Goal: Transaction & Acquisition: Purchase product/service

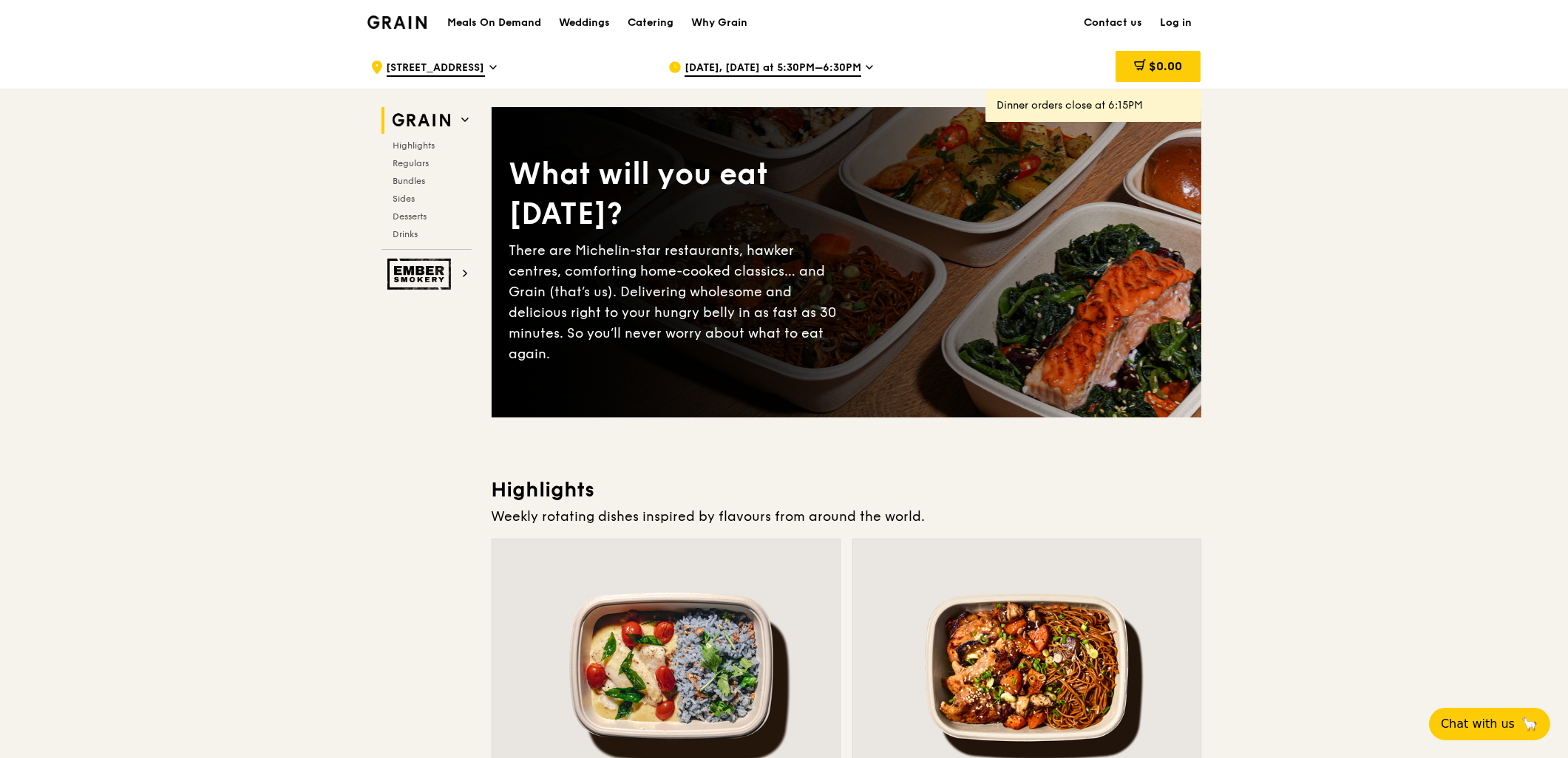
click at [852, 66] on span "Oct 15, Today at 5:30PM–6:30PM" at bounding box center [773, 68] width 177 height 16
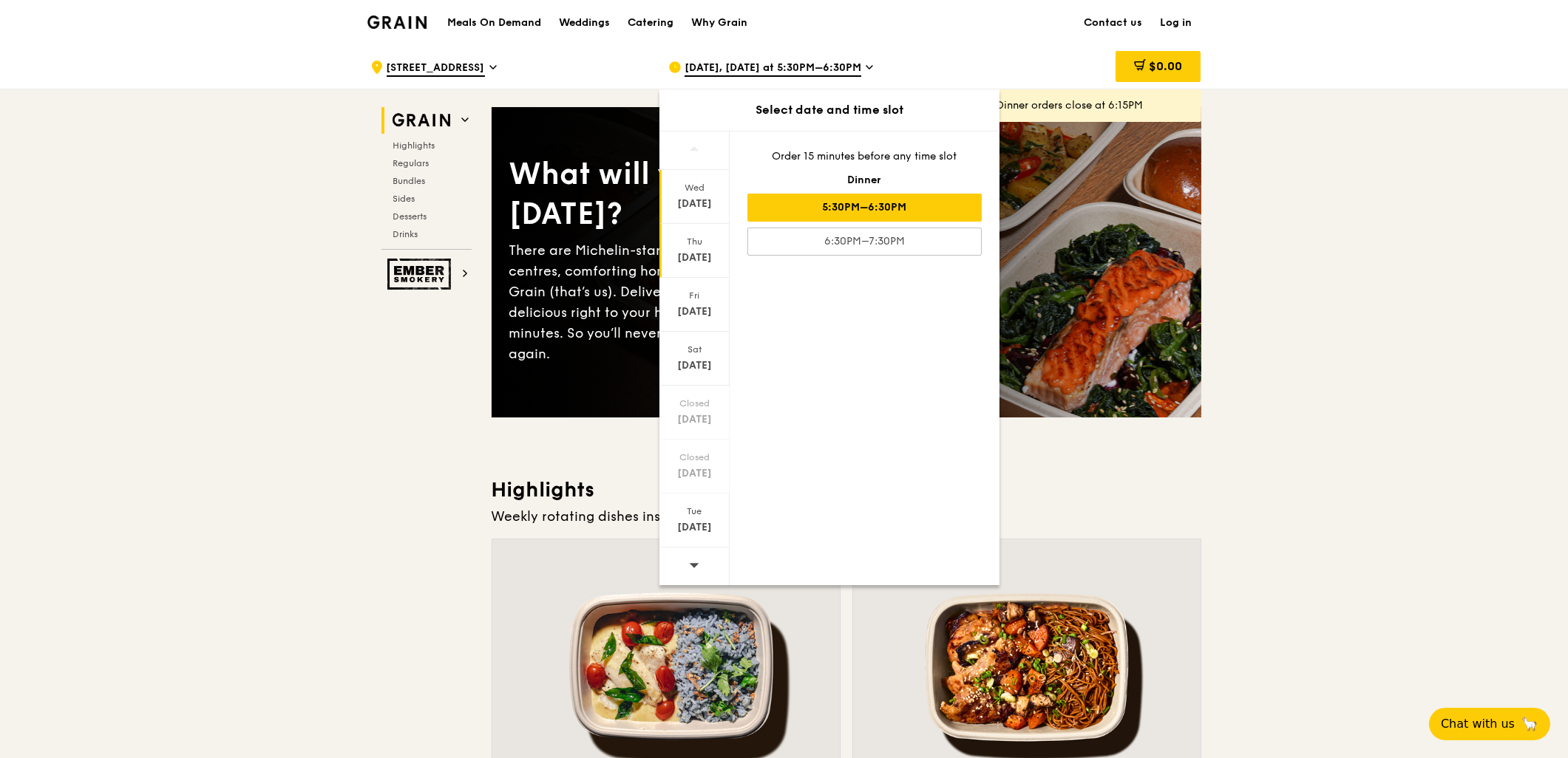
click at [703, 245] on div "Thu" at bounding box center [695, 242] width 65 height 12
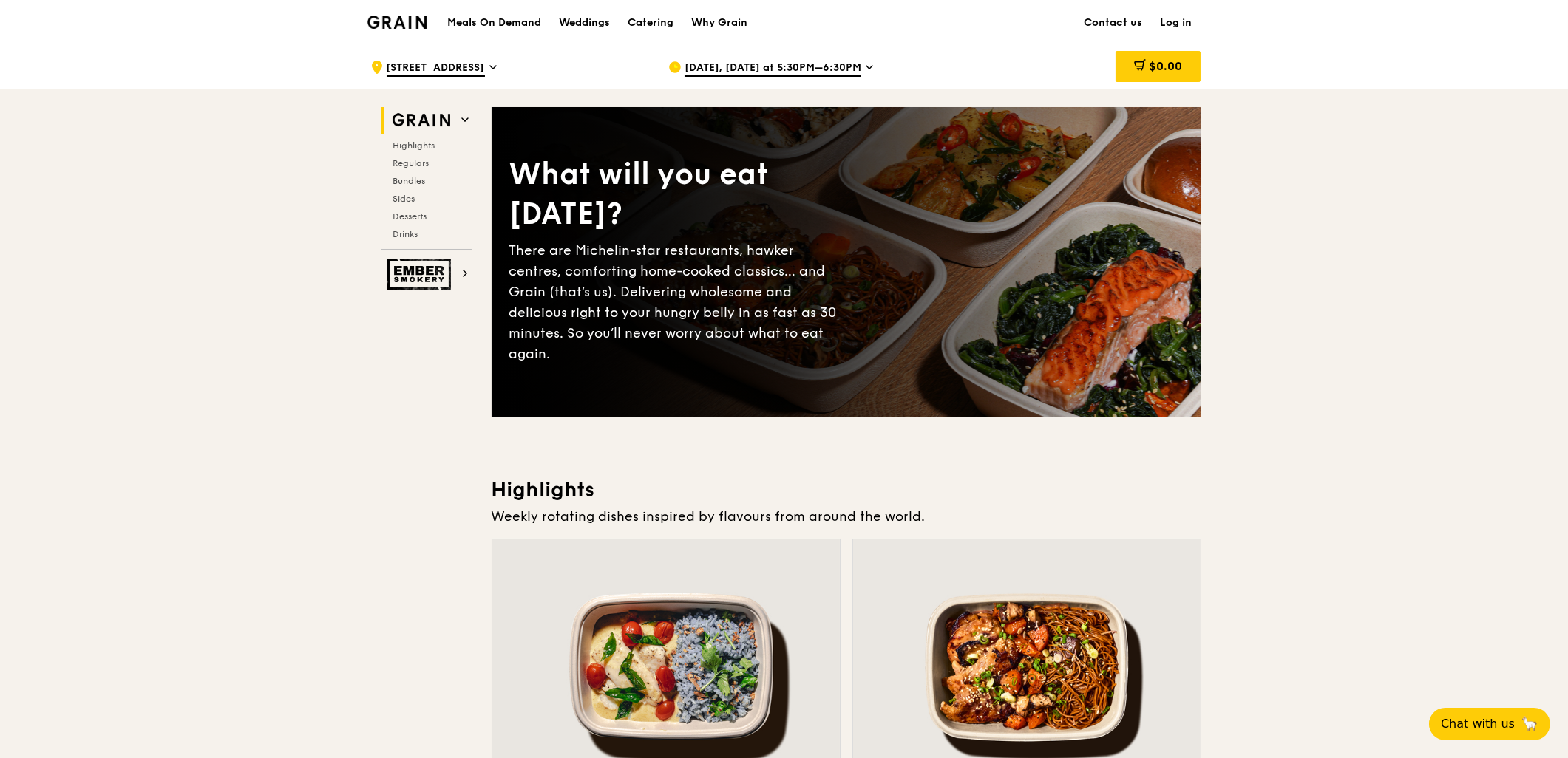
click at [794, 71] on span "Oct 15, Today at 5:30PM–6:30PM" at bounding box center [773, 68] width 177 height 16
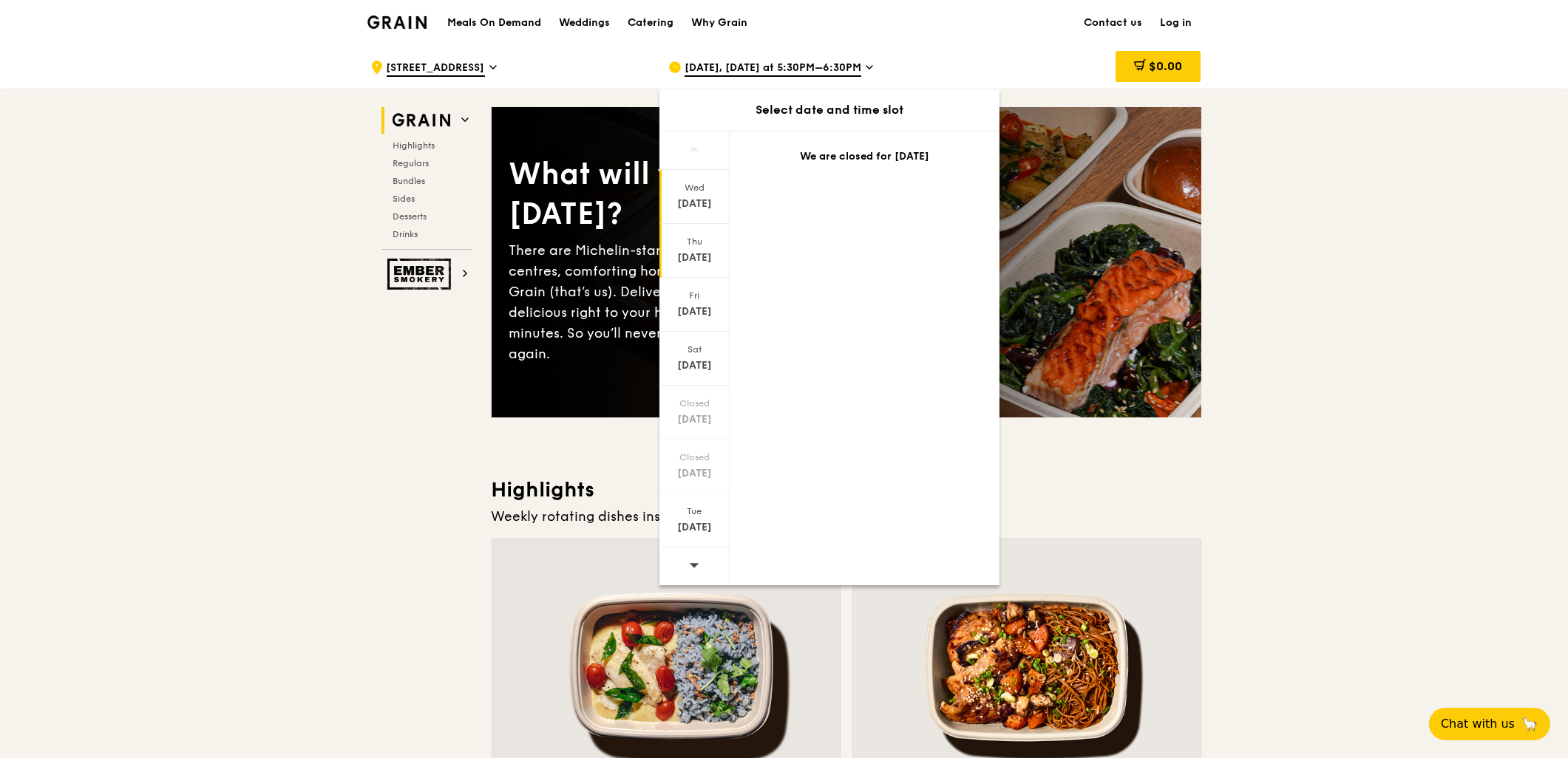
click at [698, 252] on div "Oct 16" at bounding box center [695, 258] width 65 height 15
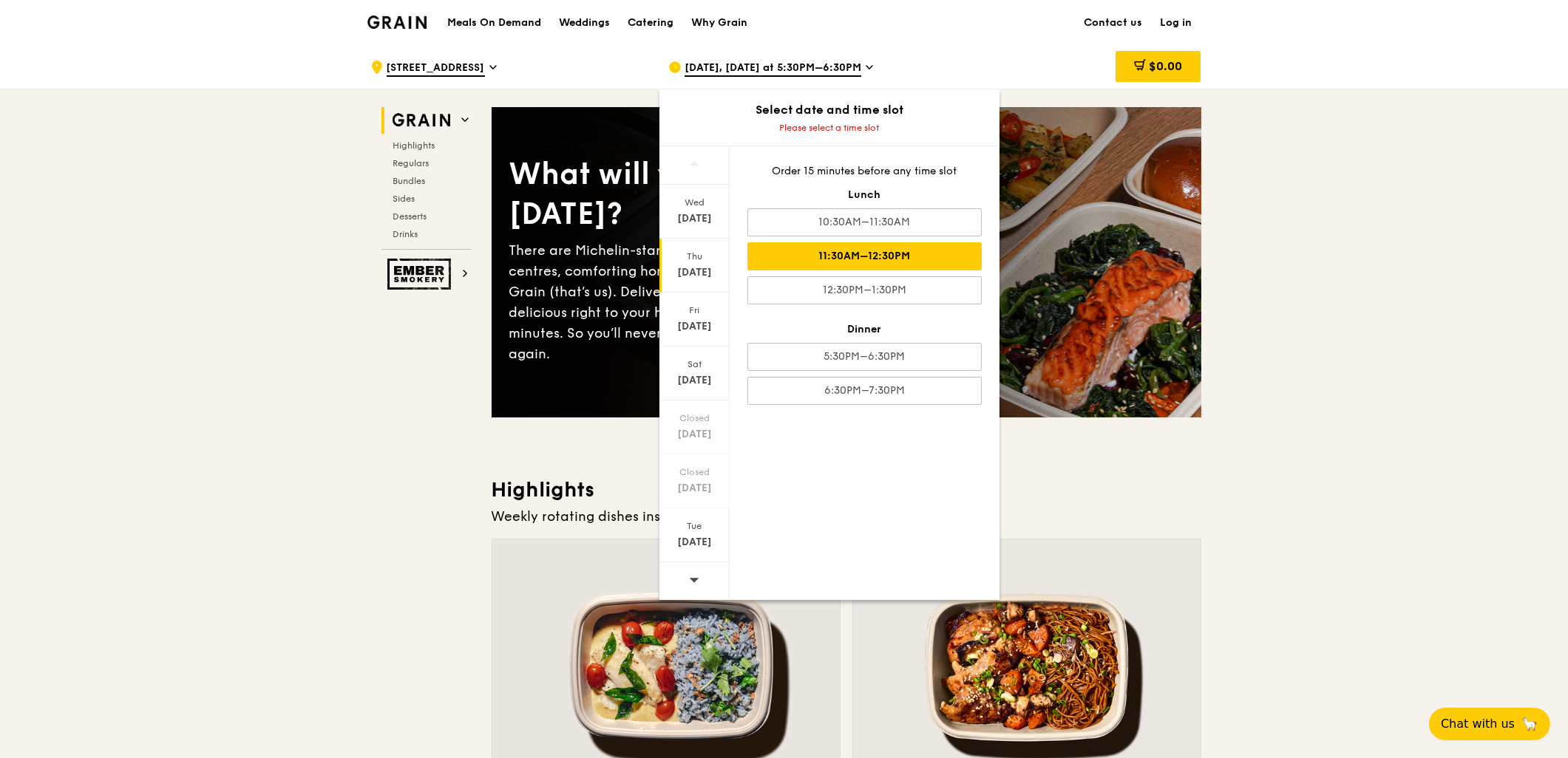
click at [942, 250] on div "11:30AM–12:30PM" at bounding box center [864, 256] width 234 height 28
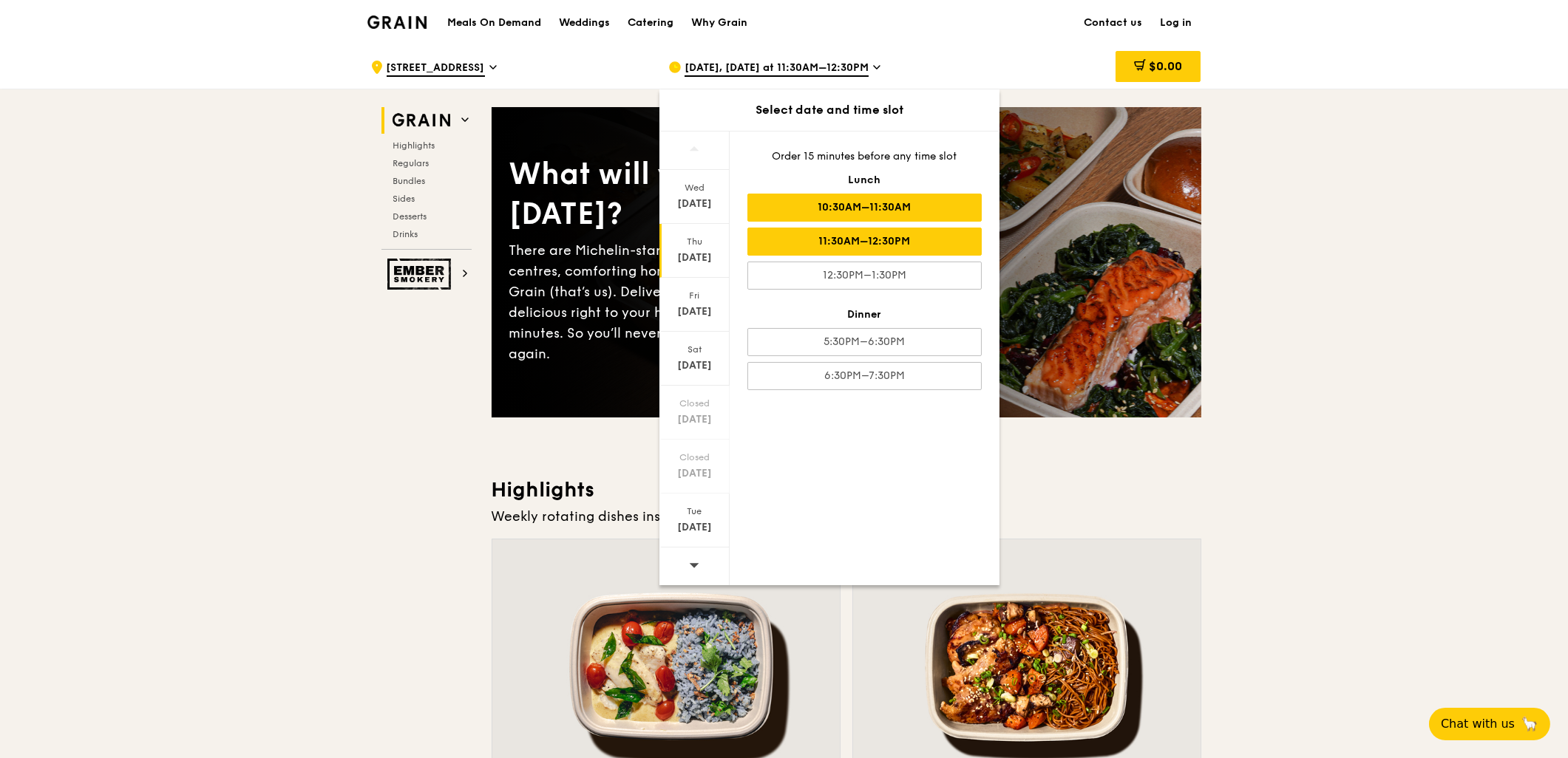
click at [889, 207] on div "10:30AM–11:30AM" at bounding box center [864, 207] width 234 height 28
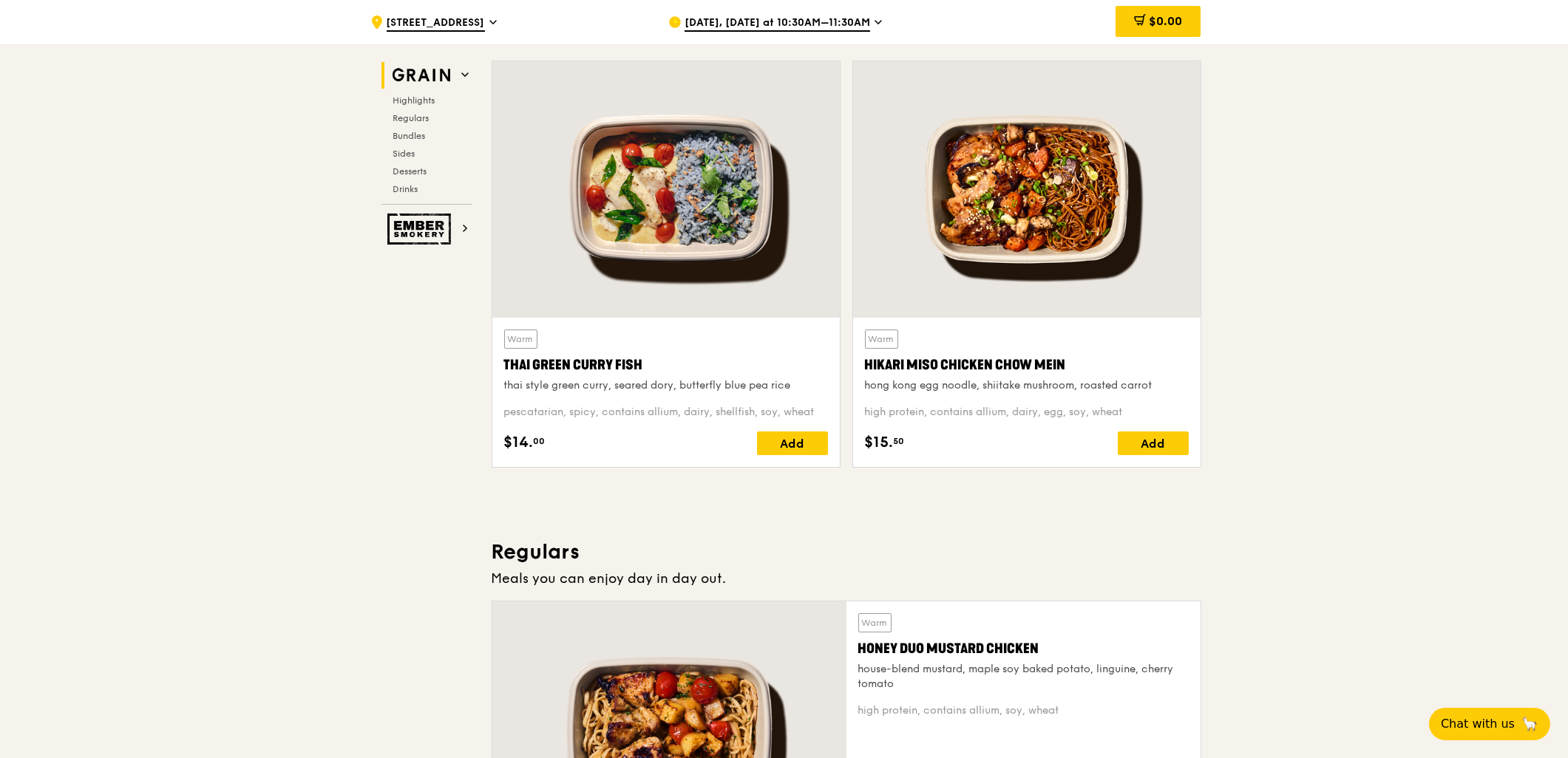
scroll to position [574, 0]
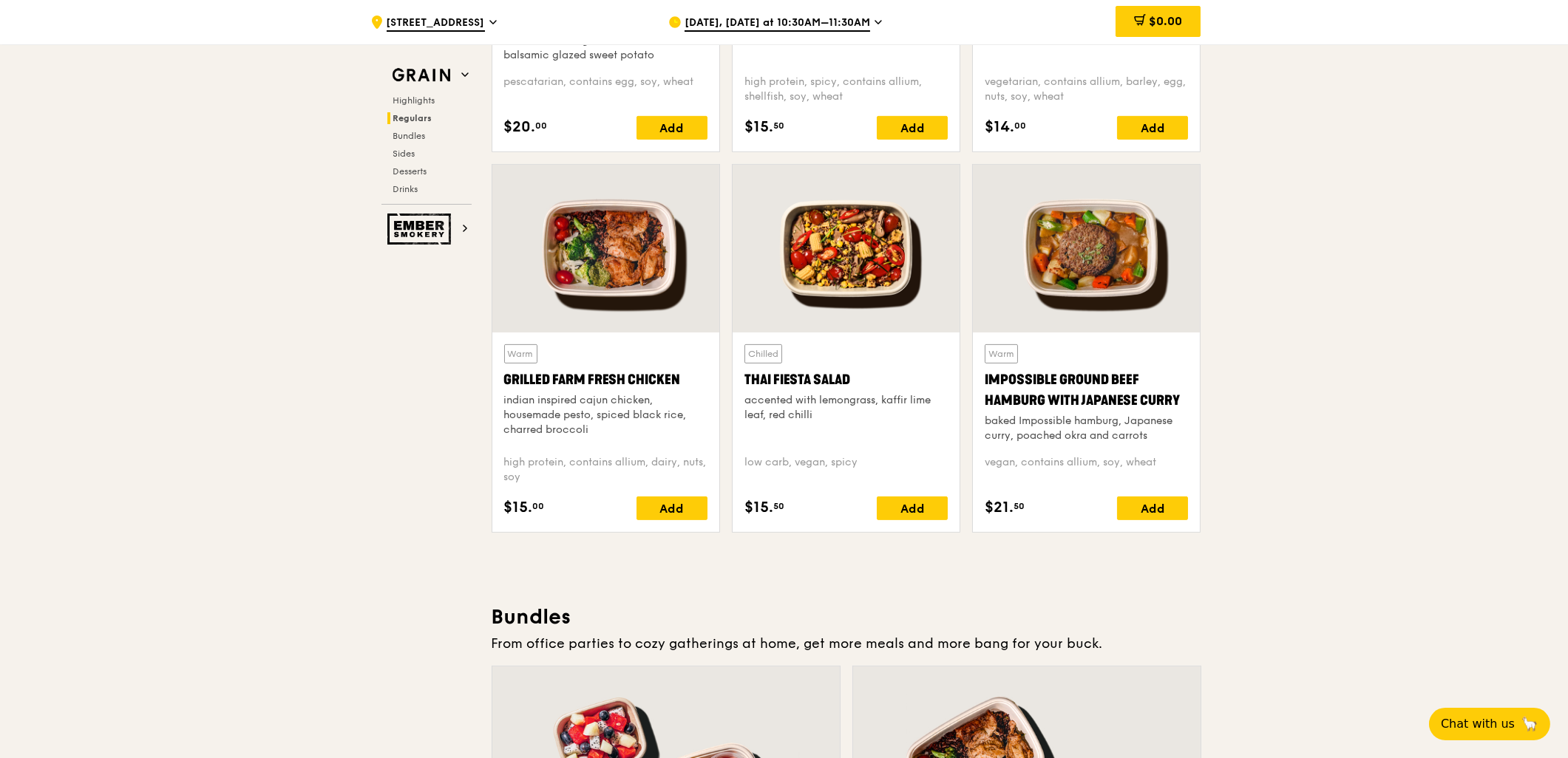
scroll to position [1570, 0]
click at [686, 518] on div "Add" at bounding box center [672, 508] width 71 height 24
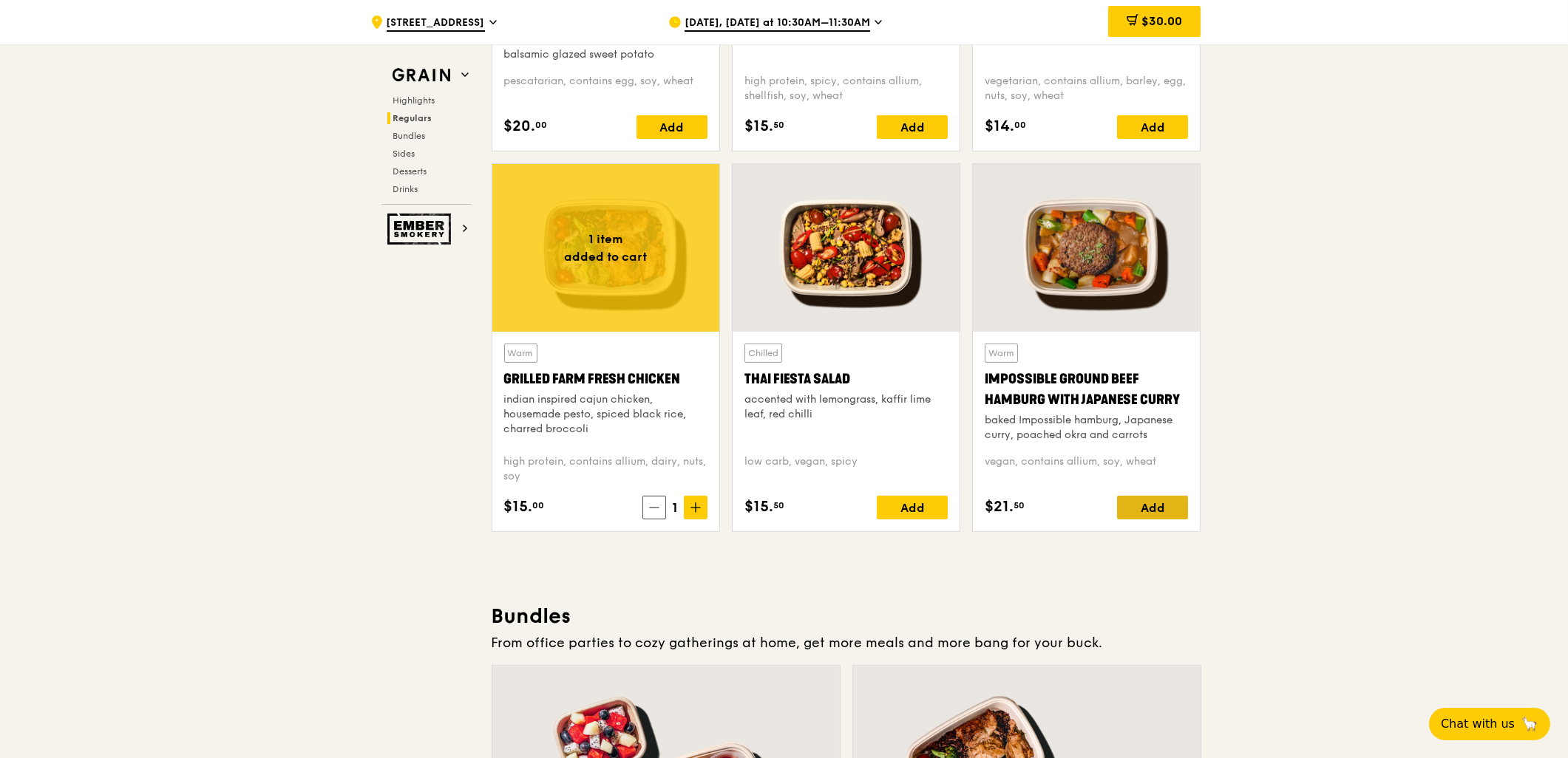
click at [1161, 500] on div "Add" at bounding box center [1153, 508] width 71 height 24
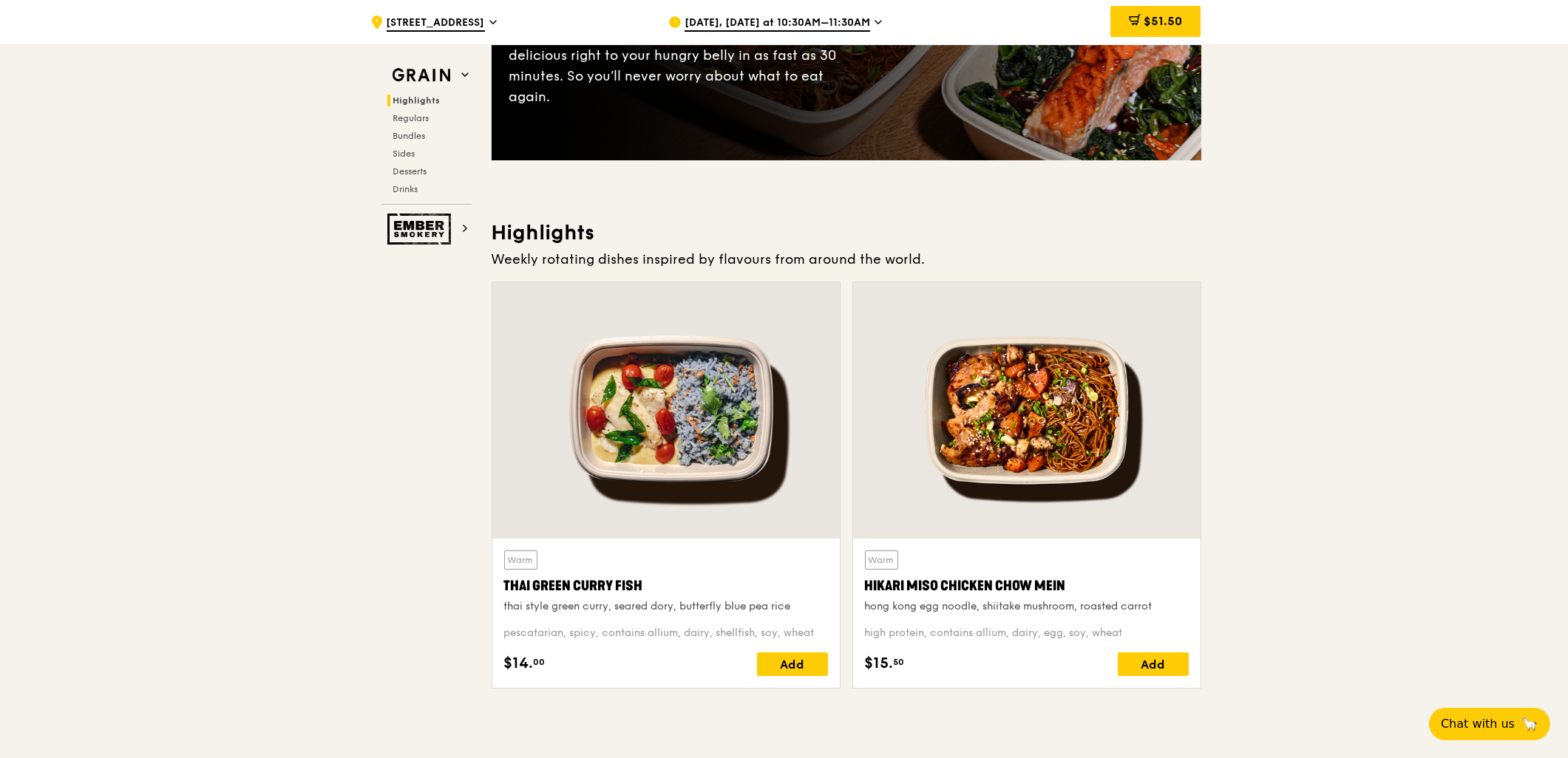
scroll to position [256, 0]
click at [794, 661] on div "Add" at bounding box center [793, 666] width 71 height 24
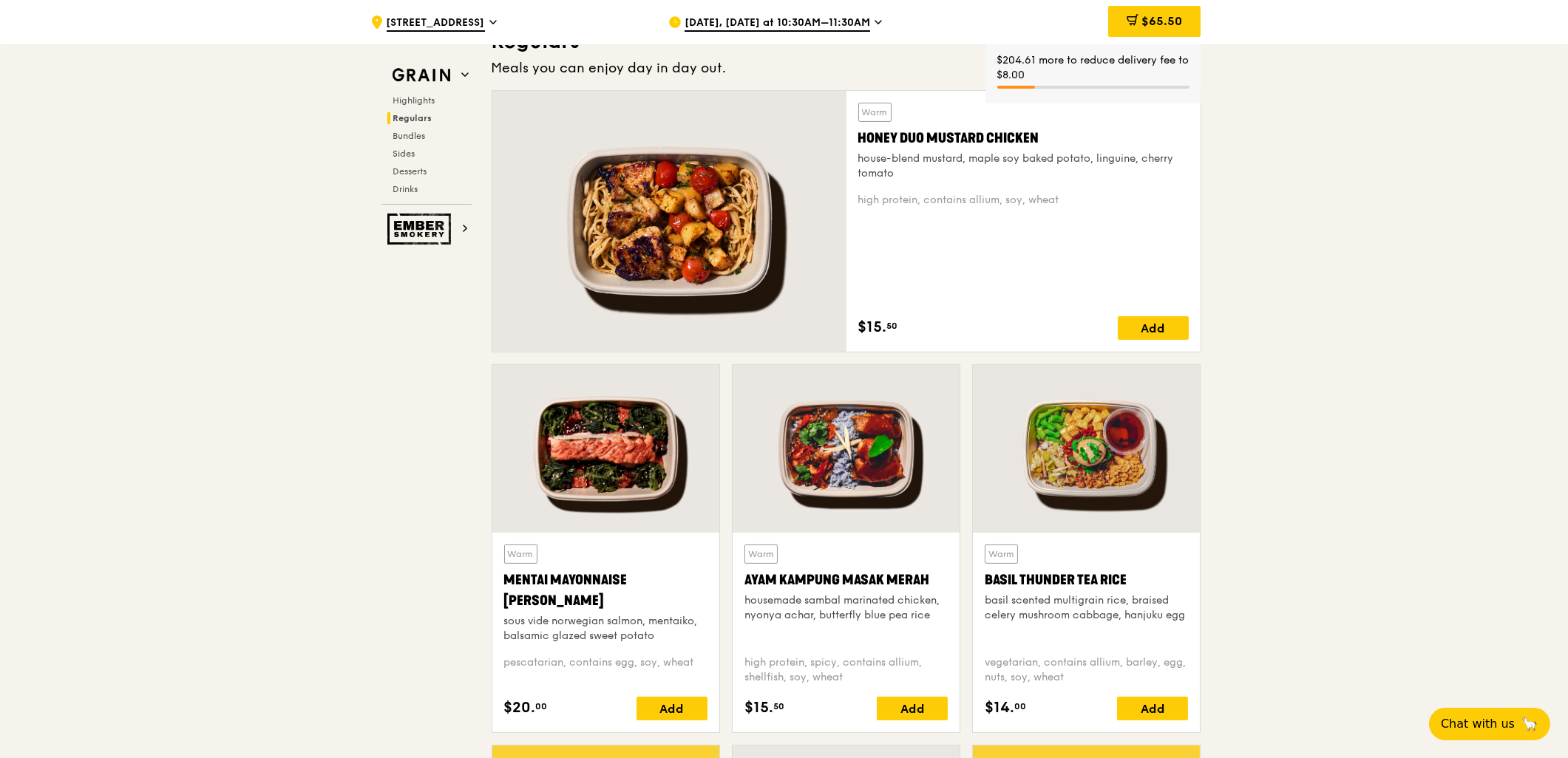
scroll to position [995, 0]
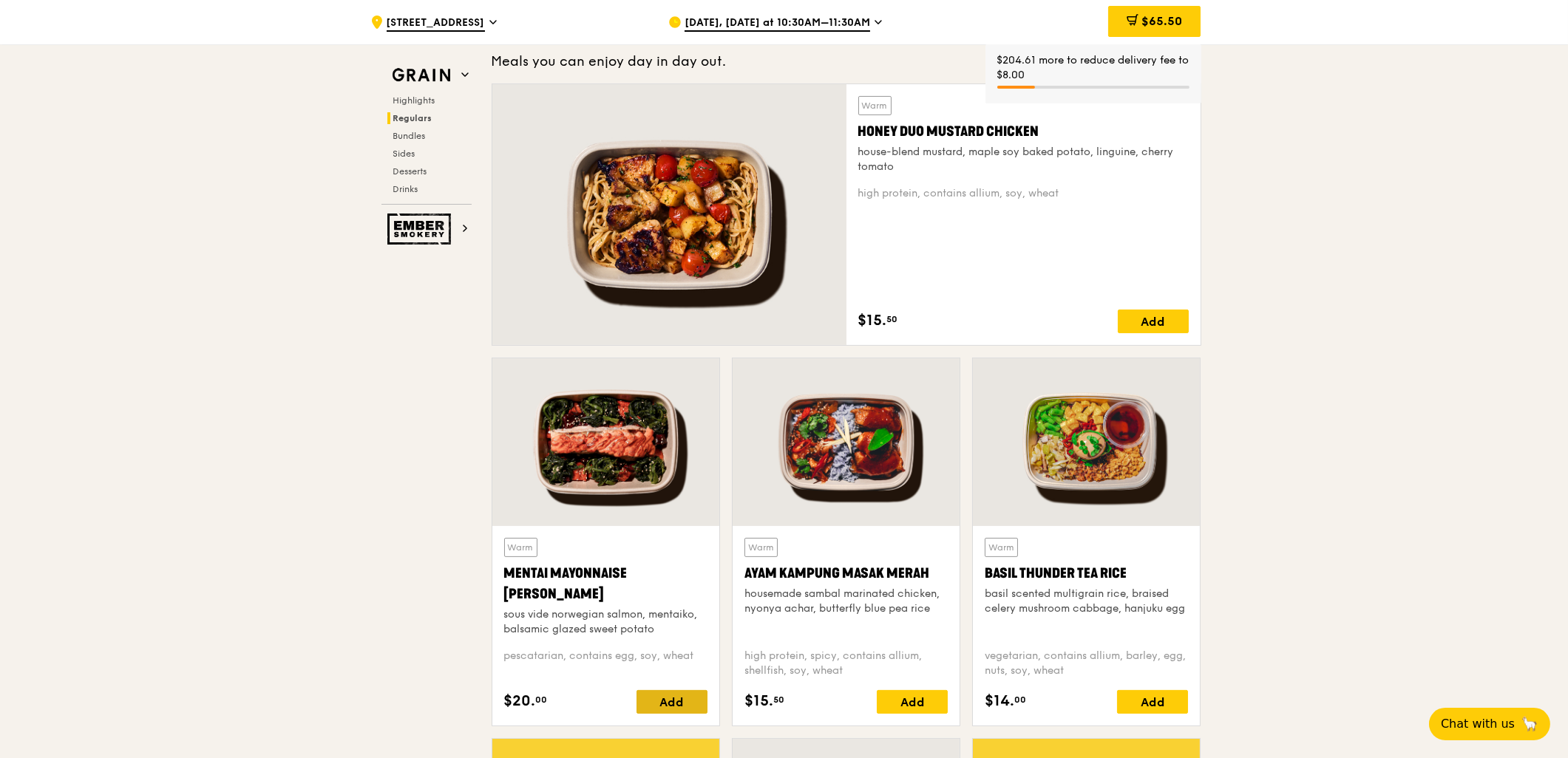
click at [679, 703] on div "Add" at bounding box center [672, 702] width 71 height 24
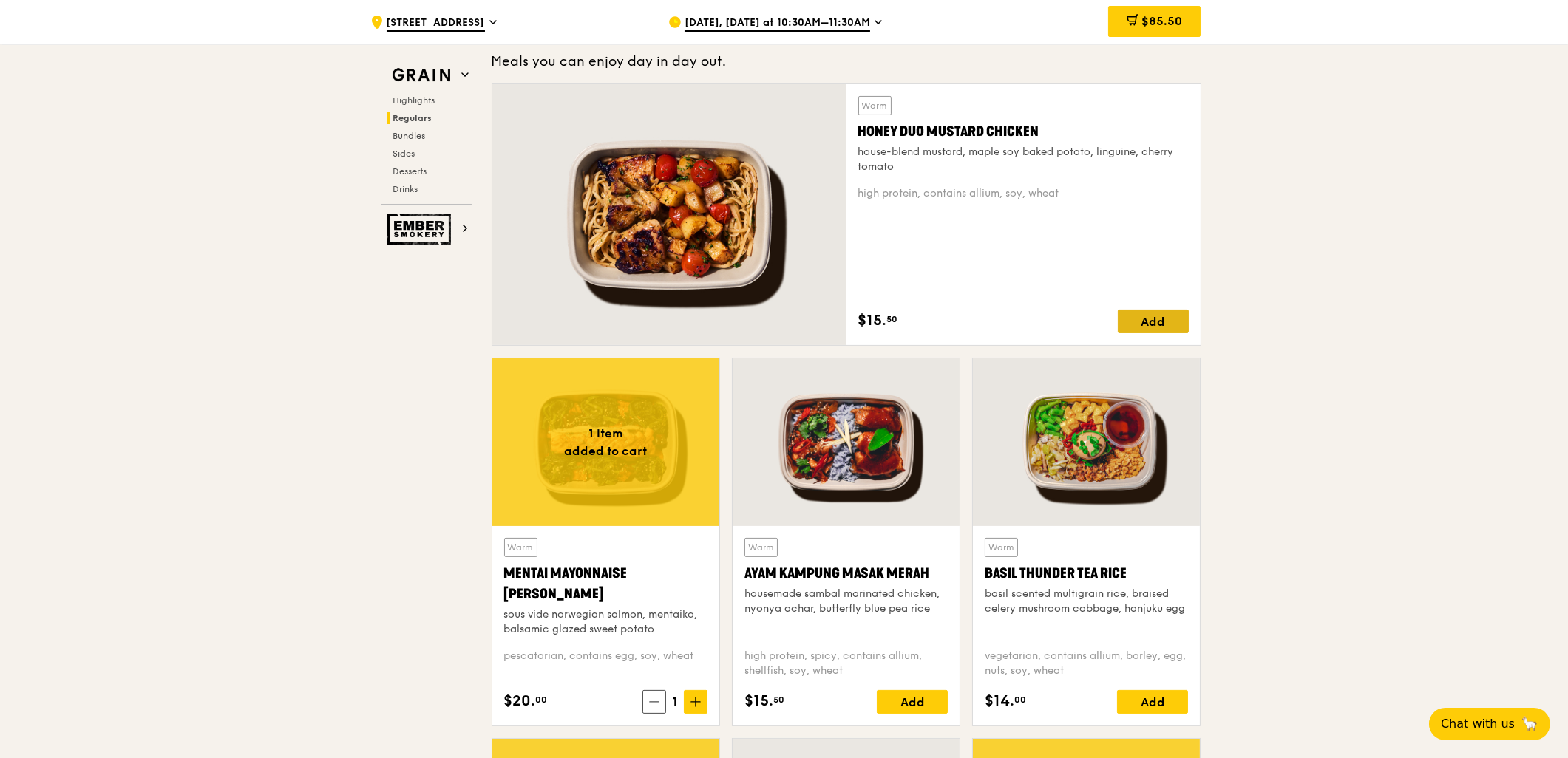
click at [1142, 329] on div "Add" at bounding box center [1153, 321] width 71 height 24
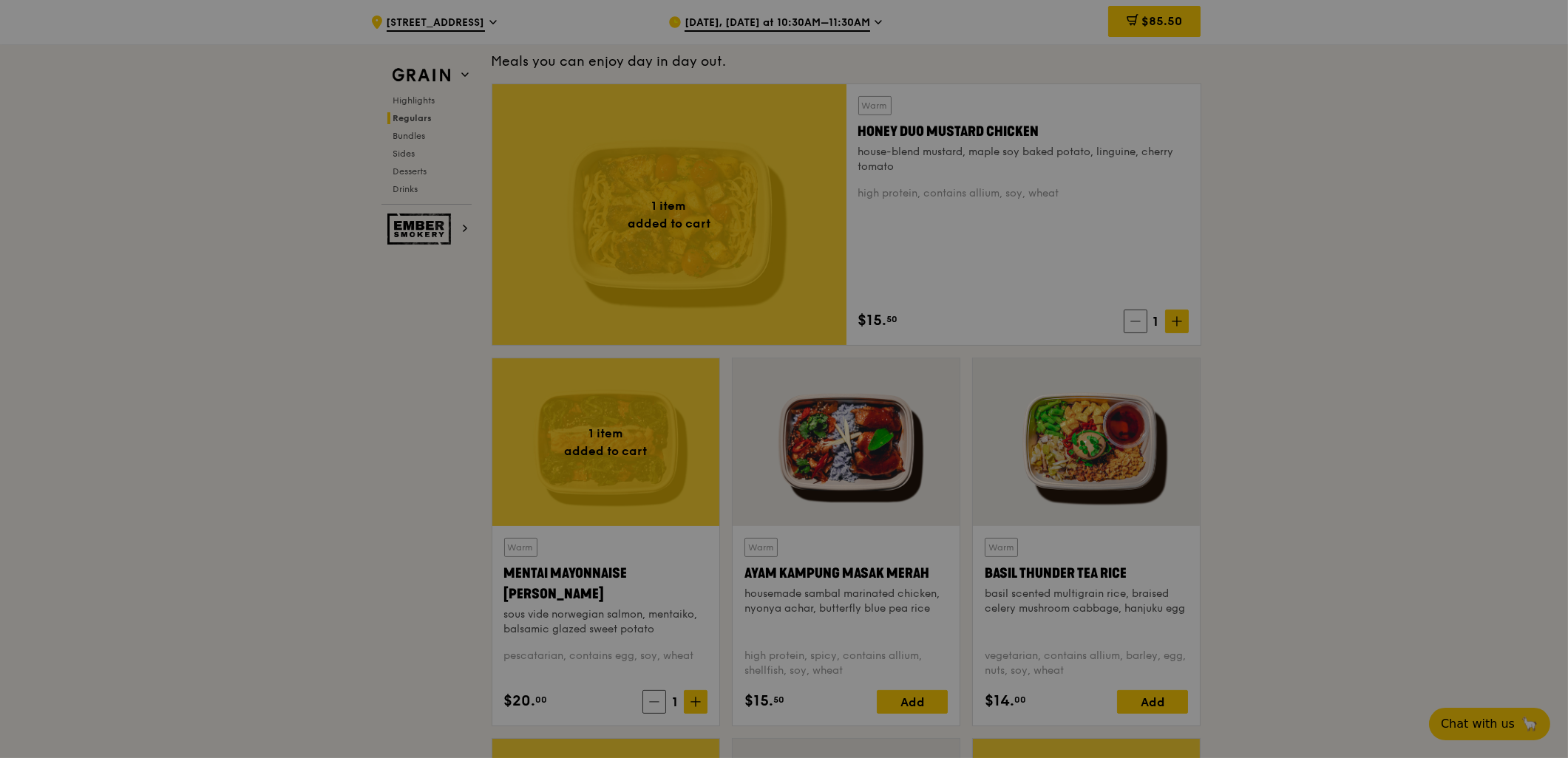
click at [1174, 325] on div at bounding box center [784, 379] width 1568 height 758
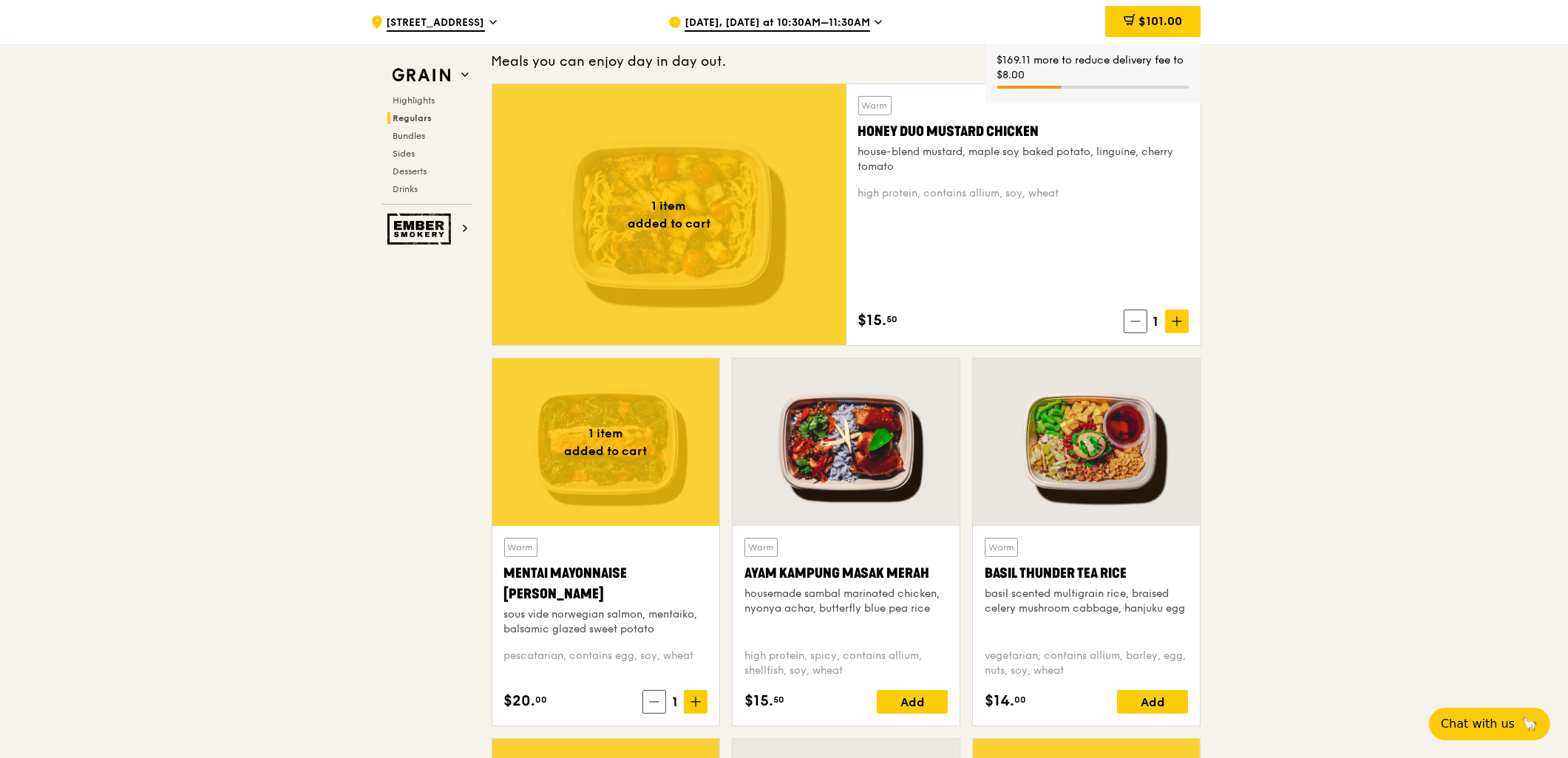
click at [1174, 325] on icon at bounding box center [1177, 321] width 10 height 10
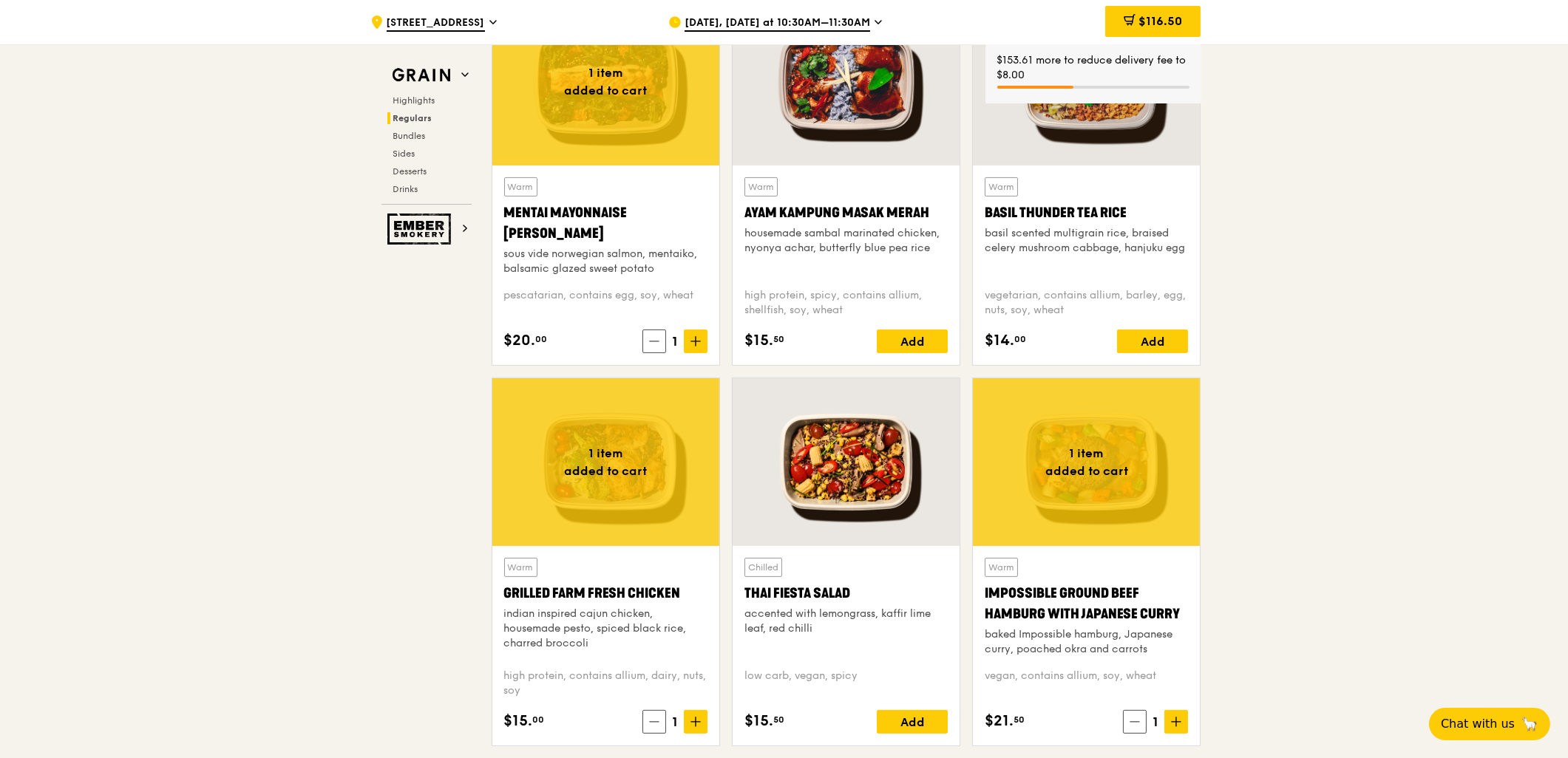
scroll to position [1406, 0]
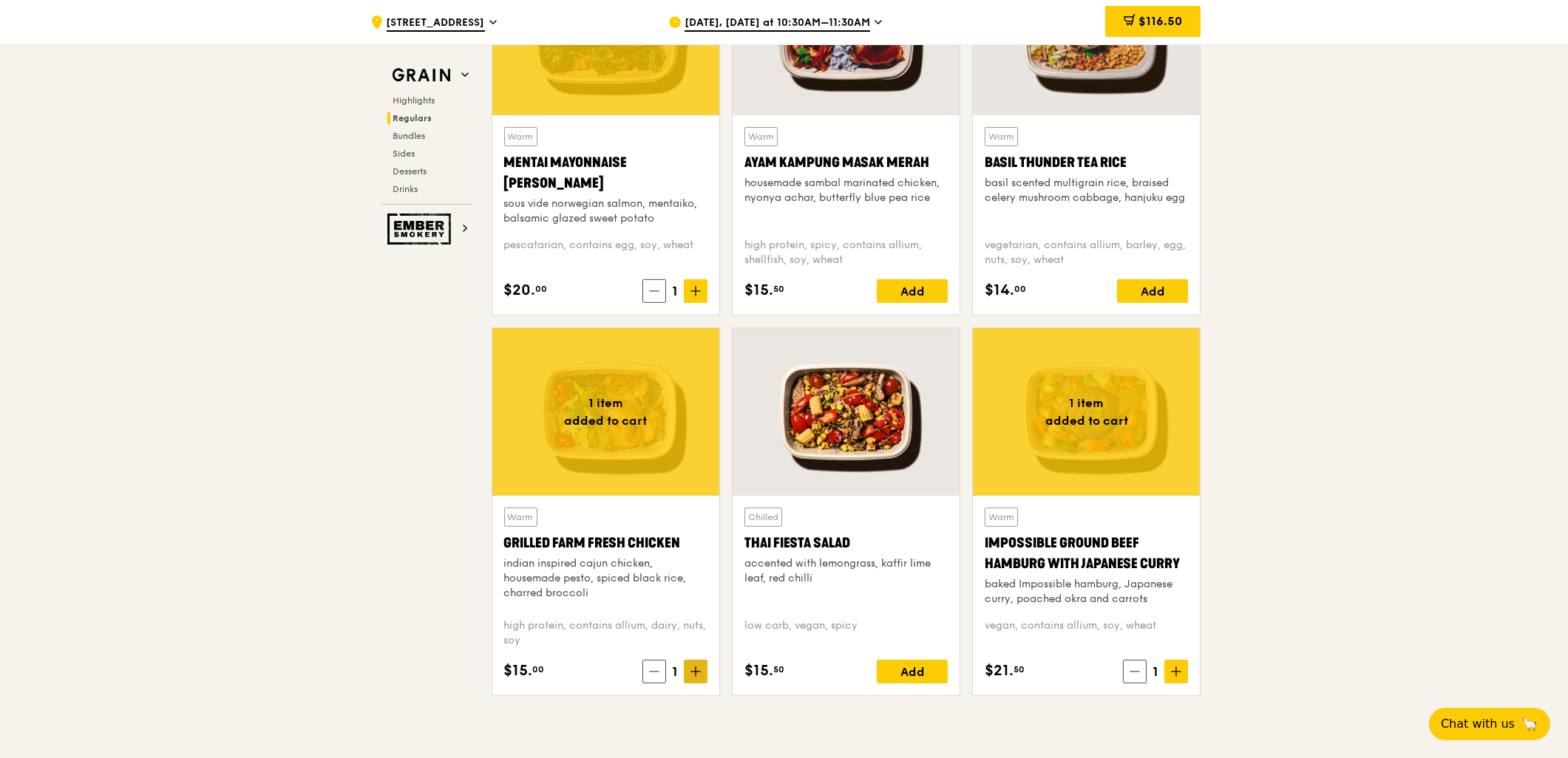
click at [697, 671] on icon at bounding box center [696, 672] width 10 height 10
click at [692, 672] on icon at bounding box center [696, 672] width 9 height 0
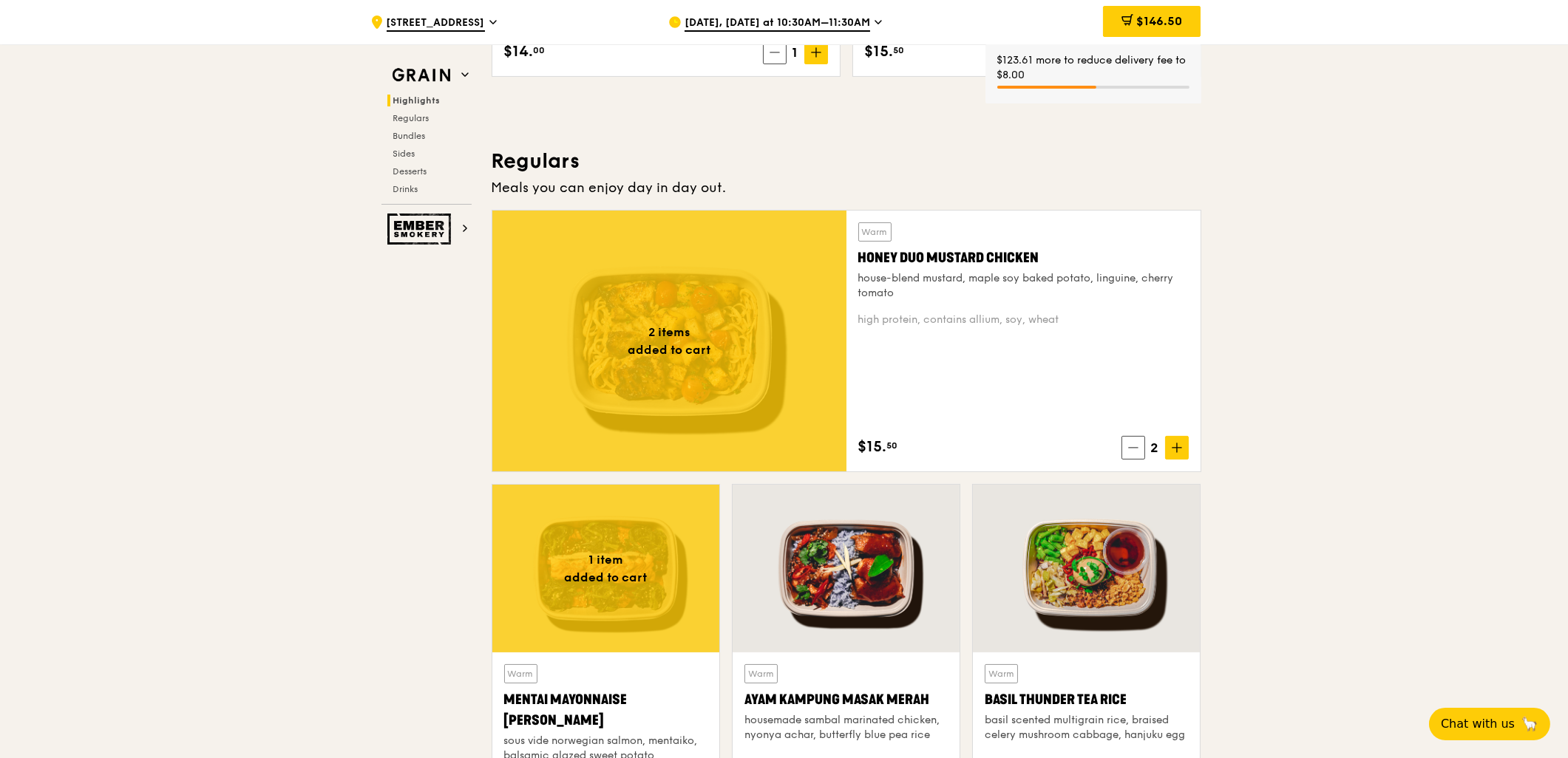
scroll to position [830, 0]
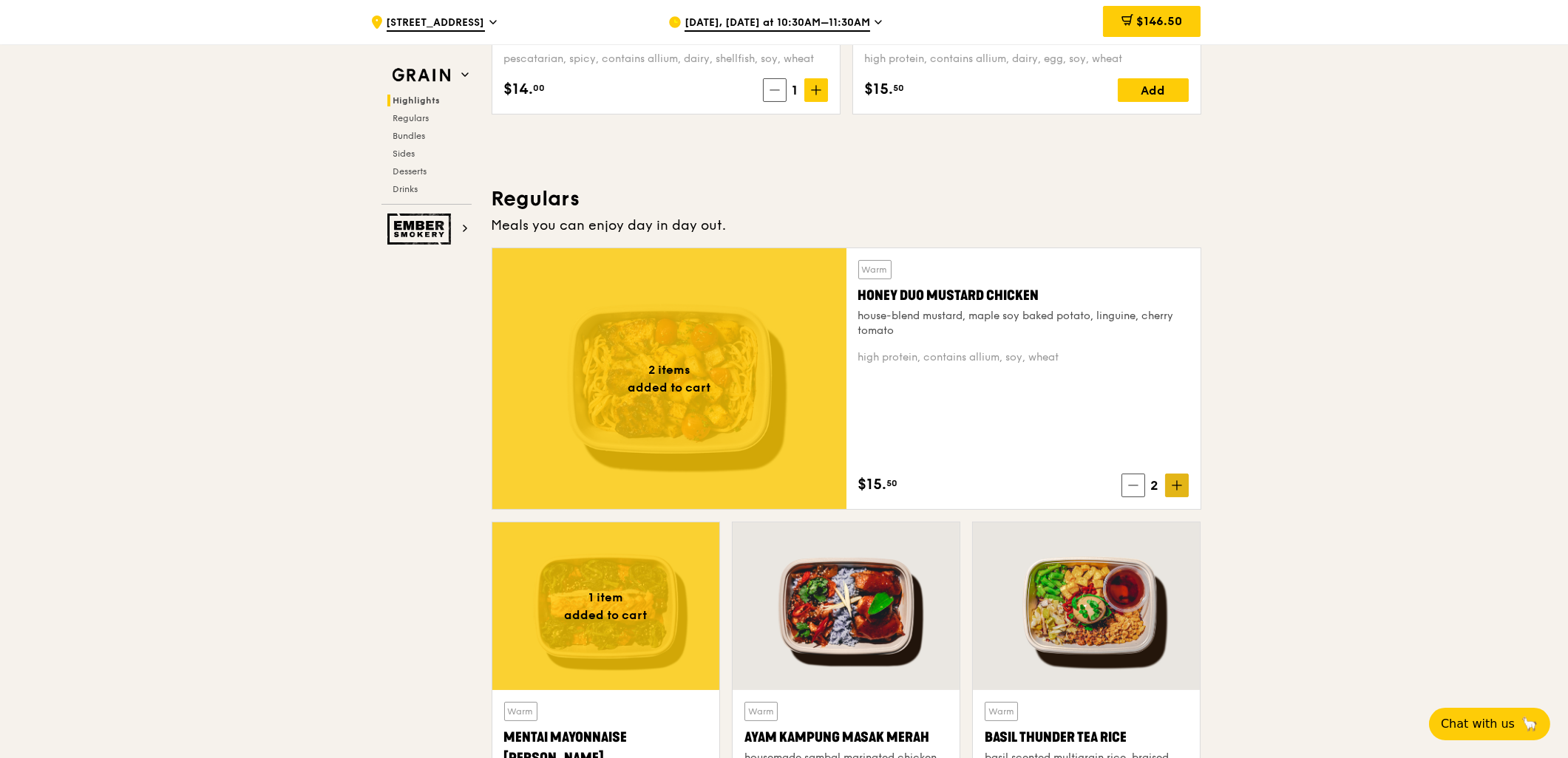
click at [1173, 488] on icon at bounding box center [1177, 485] width 10 height 10
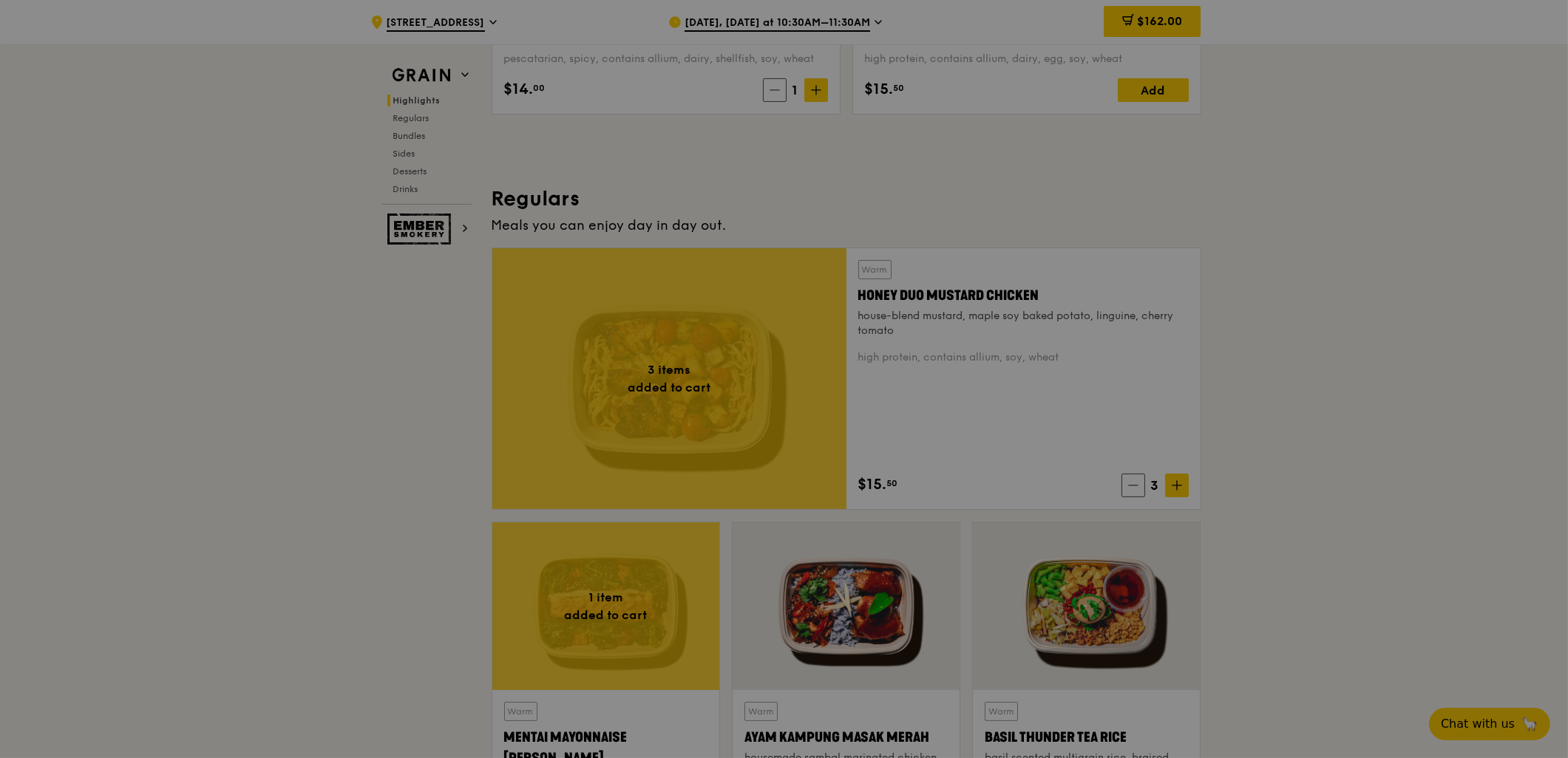
click at [1176, 484] on div at bounding box center [784, 379] width 1568 height 758
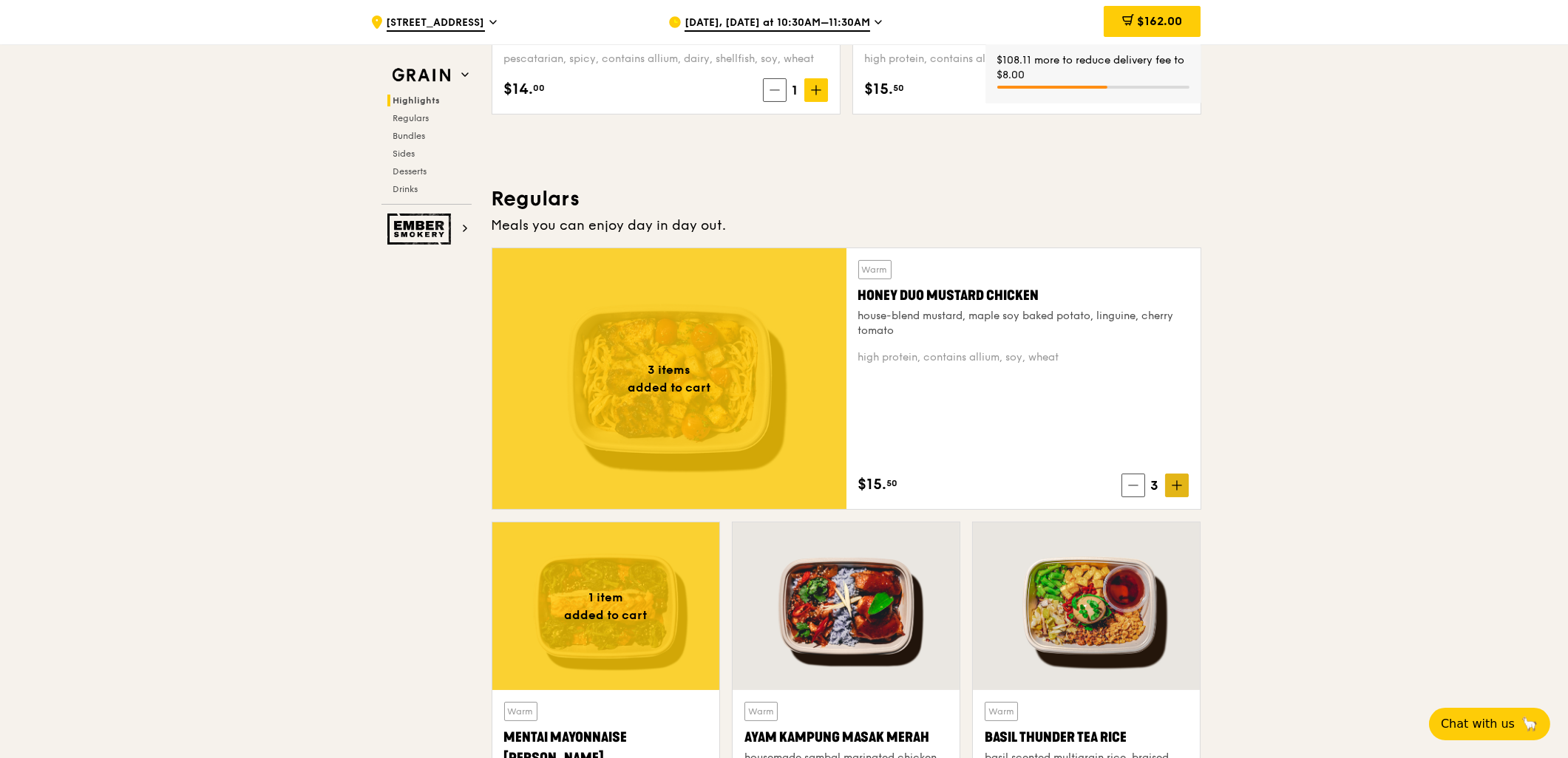
click at [1176, 485] on icon at bounding box center [1177, 485] width 10 height 10
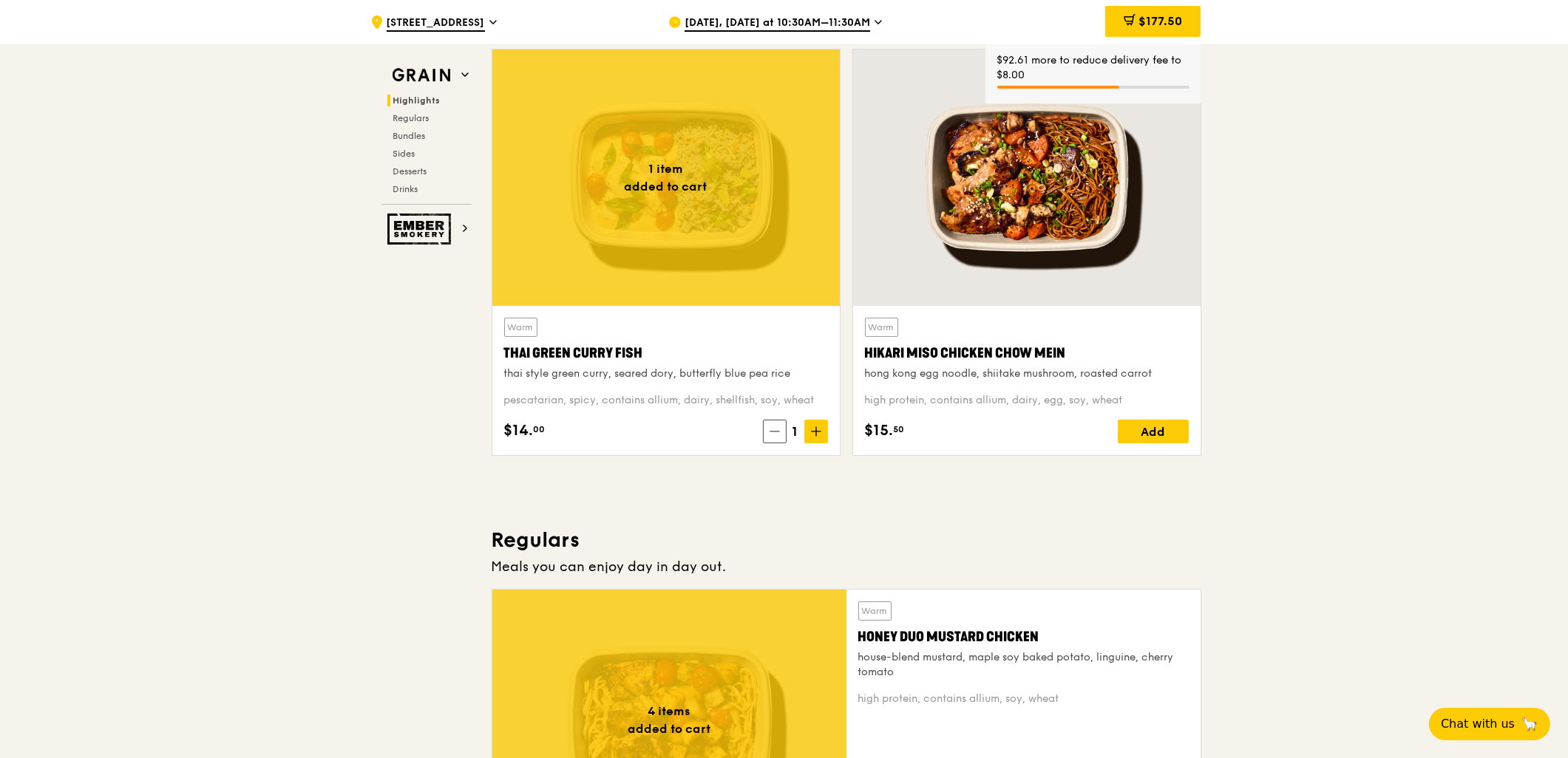
scroll to position [420, 0]
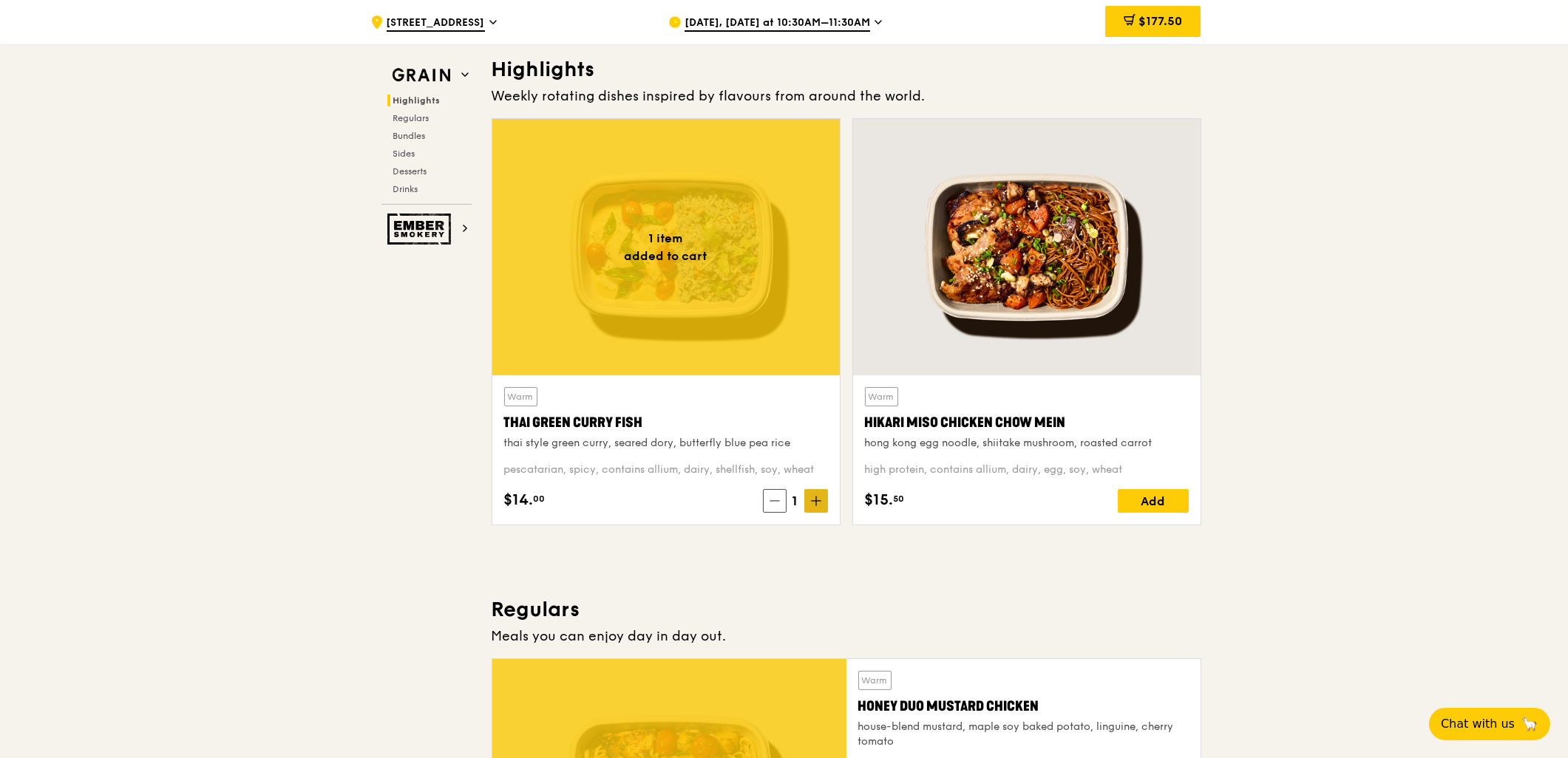
click at [817, 501] on icon at bounding box center [815, 501] width 9 height 0
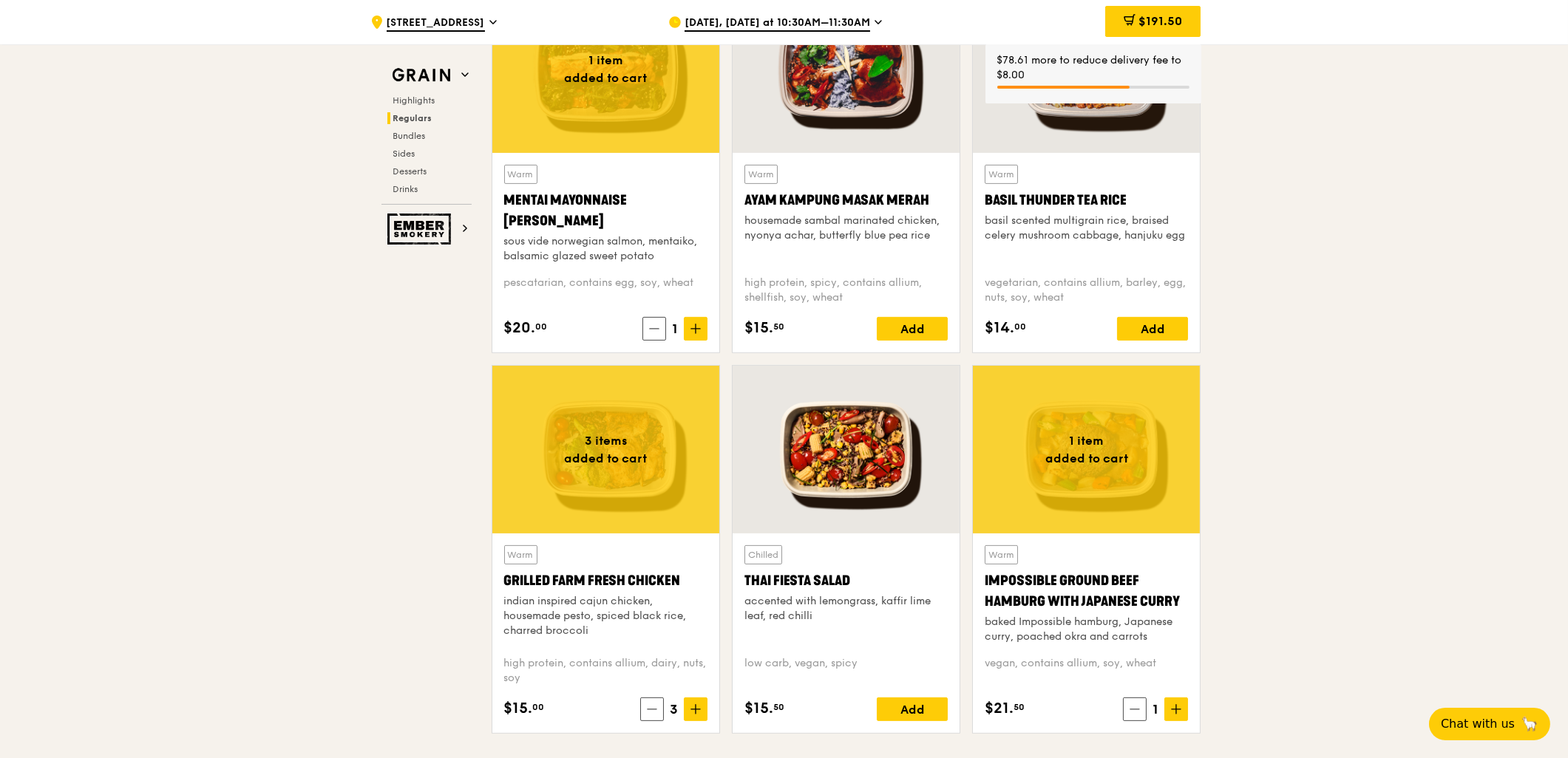
scroll to position [1396, 0]
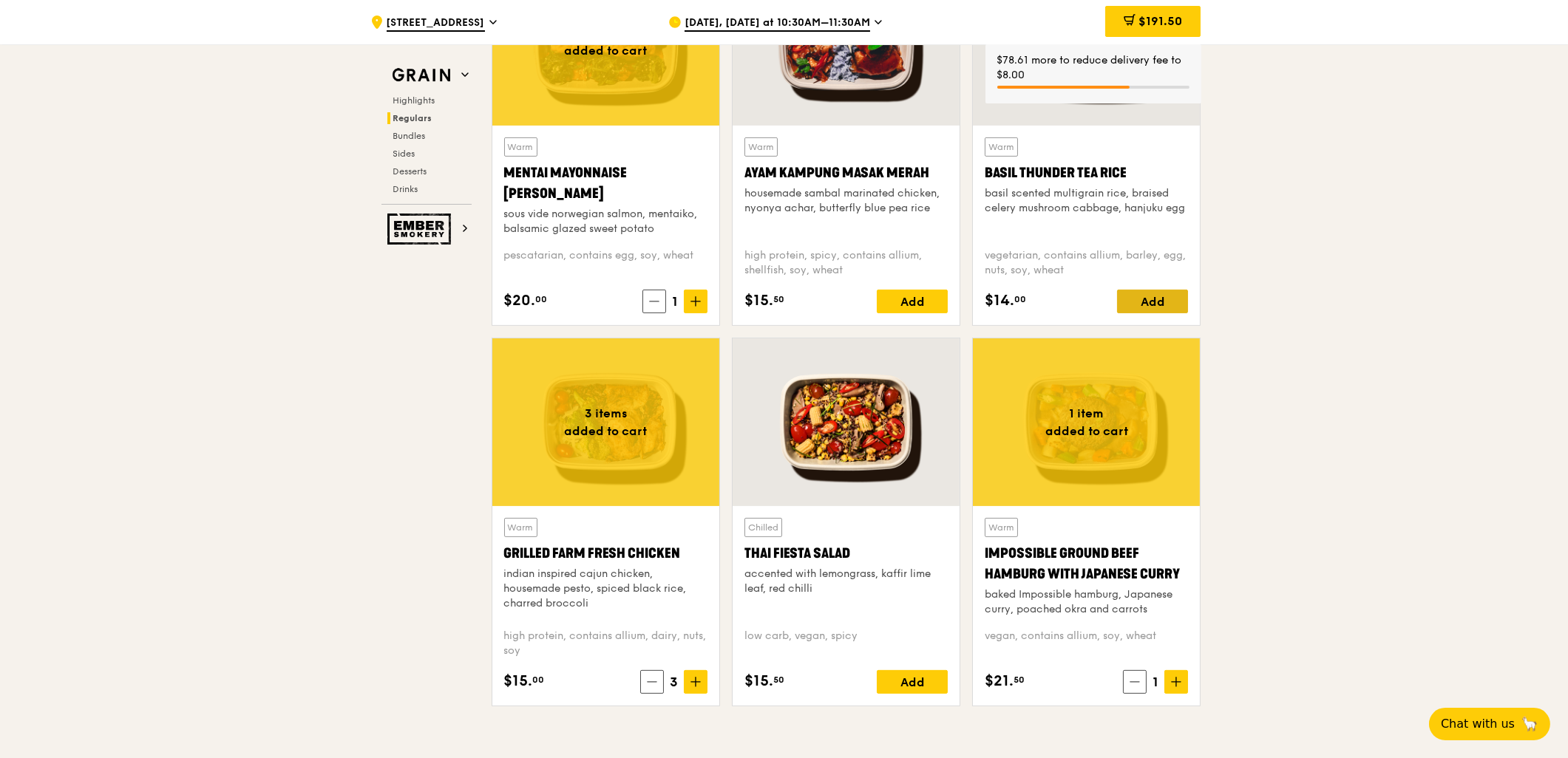
click at [1155, 297] on div "Add" at bounding box center [1153, 302] width 71 height 24
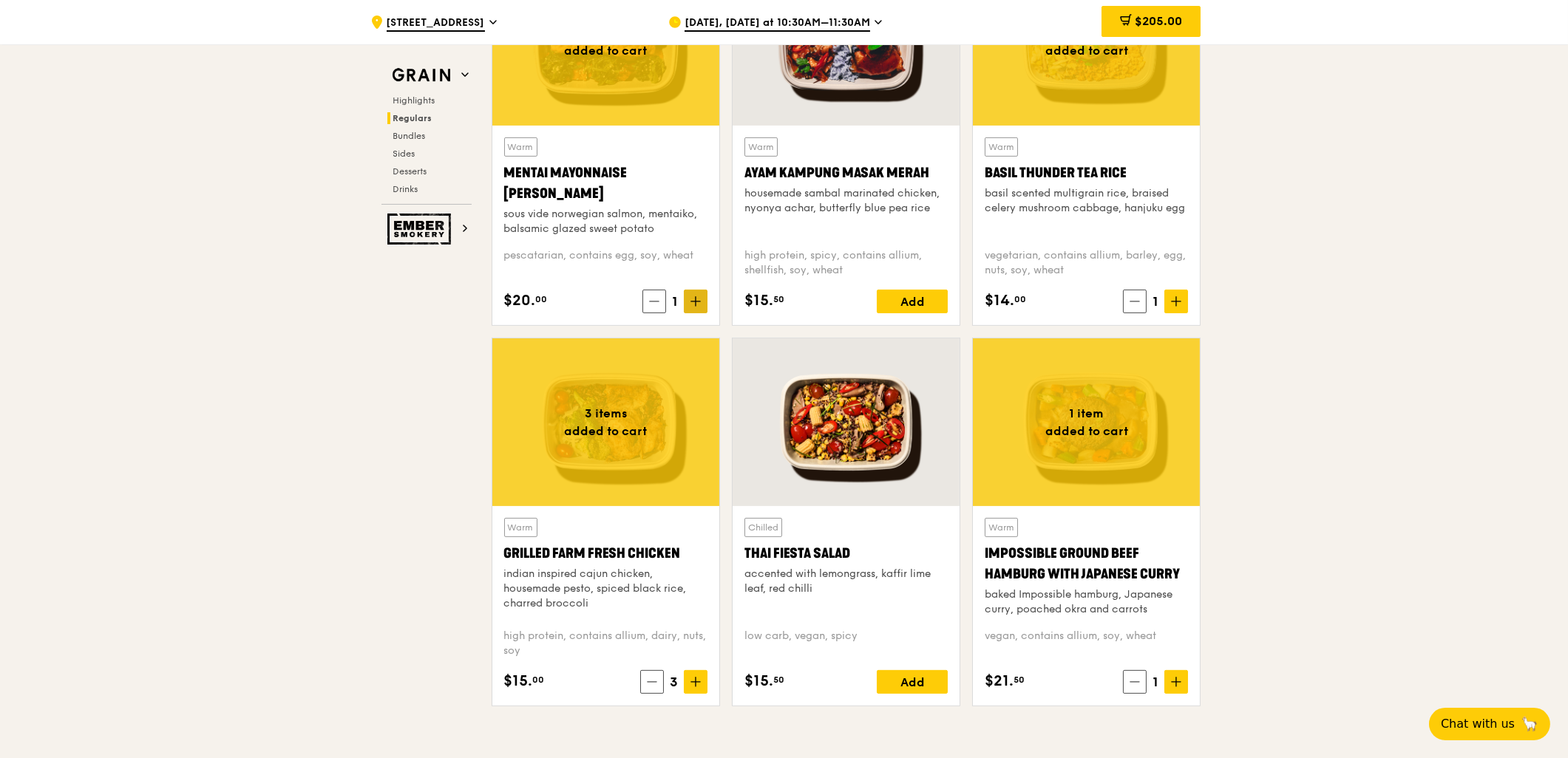
click at [706, 309] on span at bounding box center [696, 302] width 24 height 24
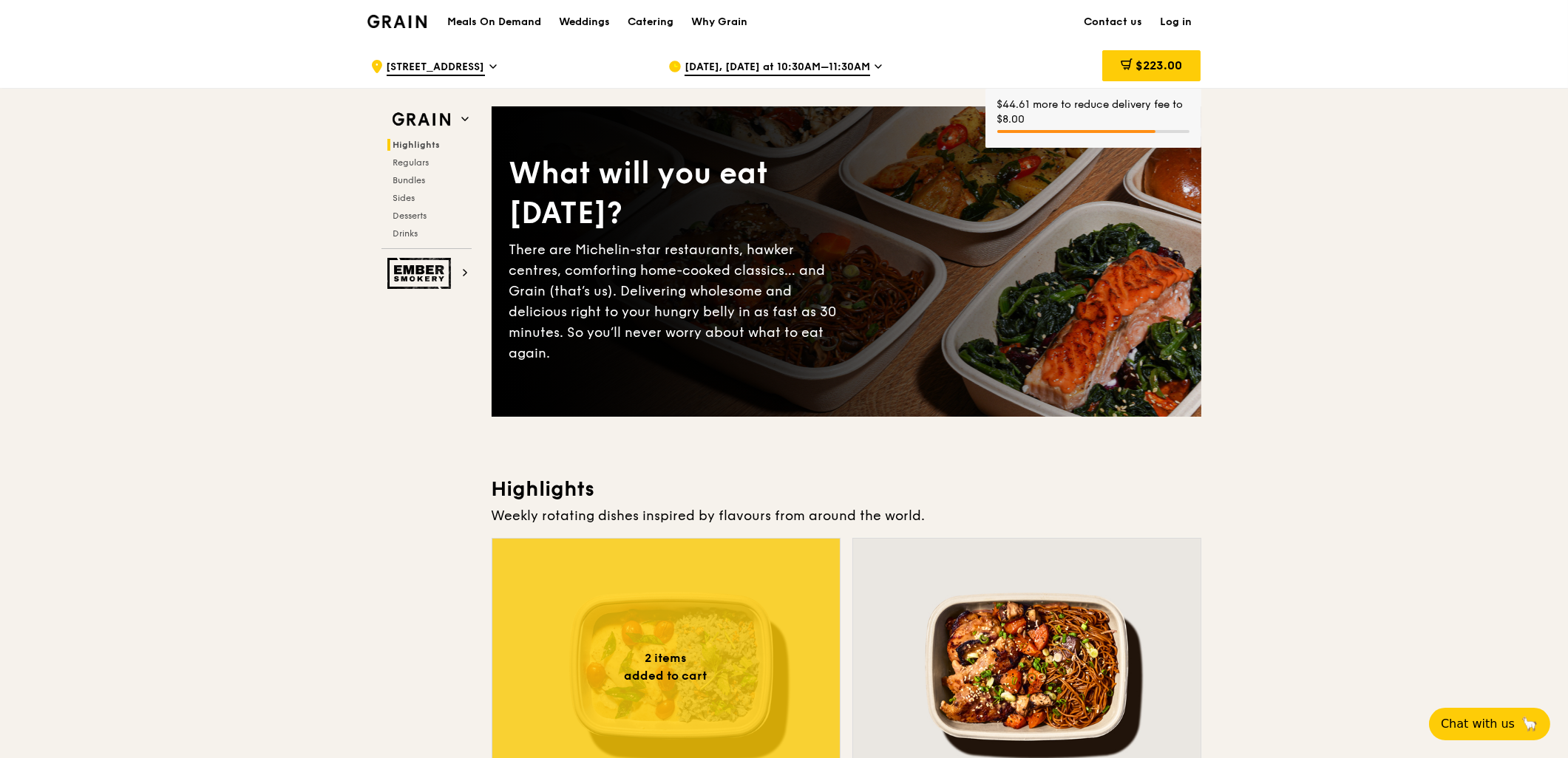
scroll to position [0, 0]
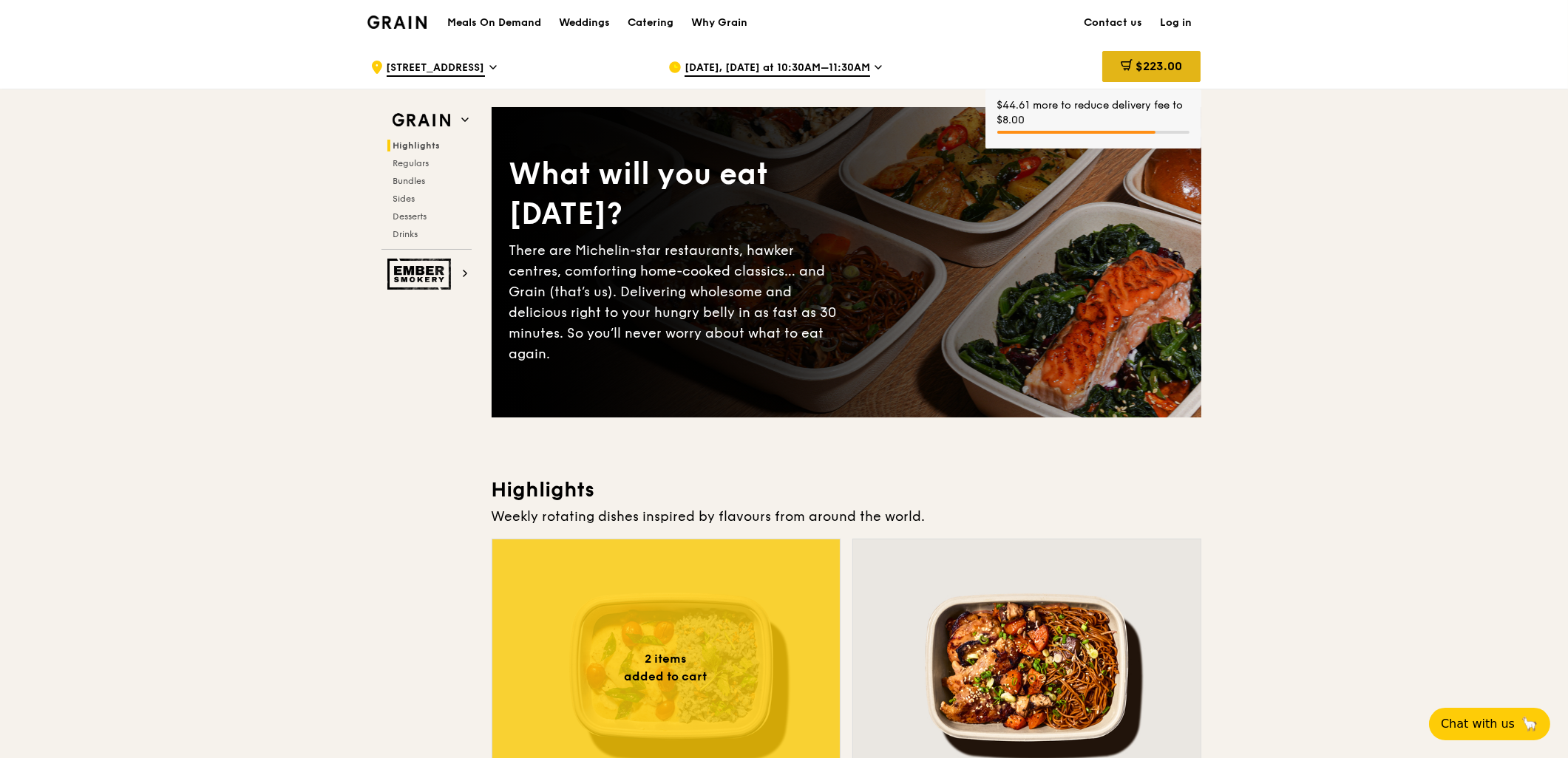
click at [1179, 62] on span "$223.00" at bounding box center [1158, 66] width 47 height 14
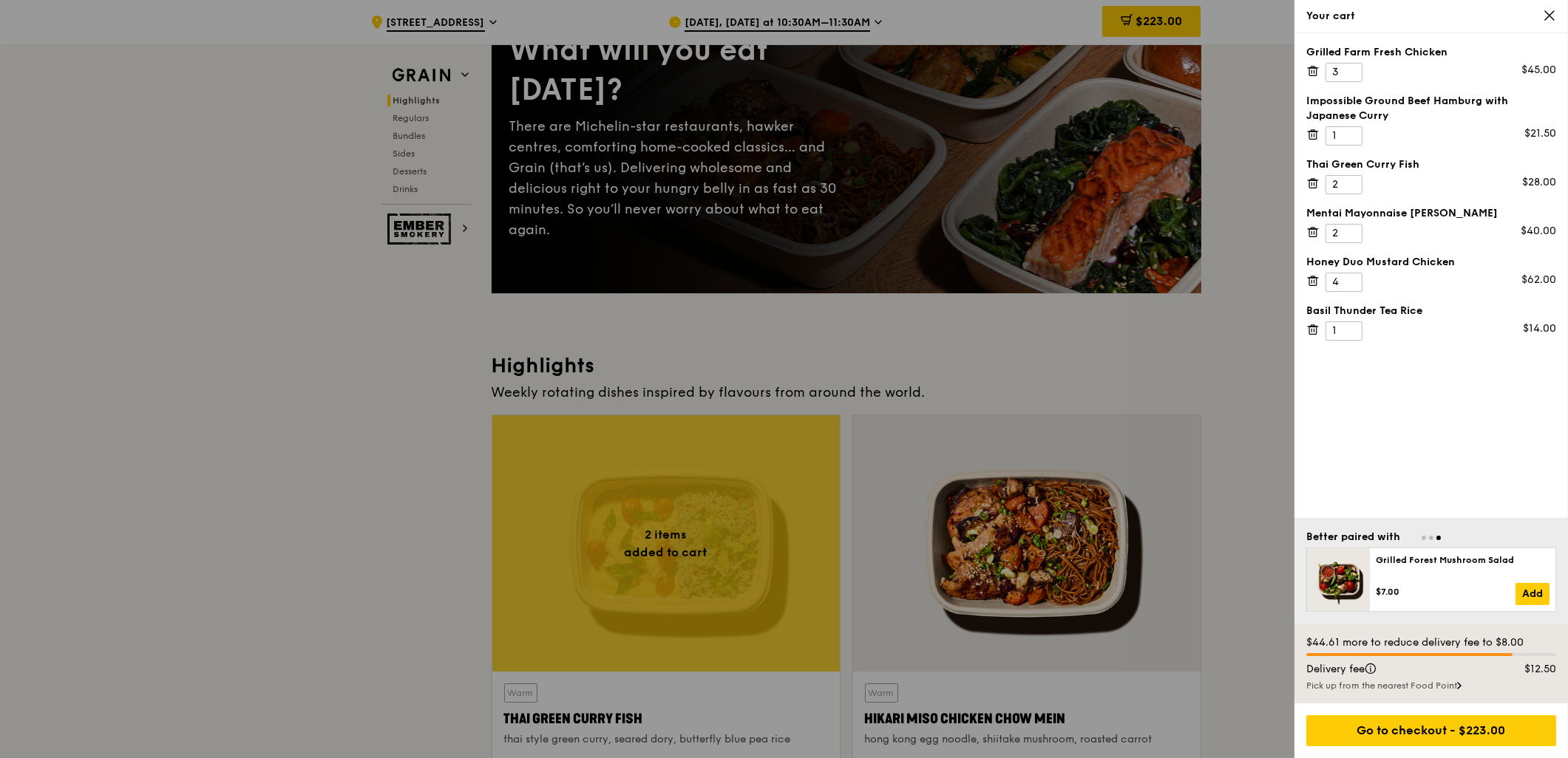
scroll to position [164, 0]
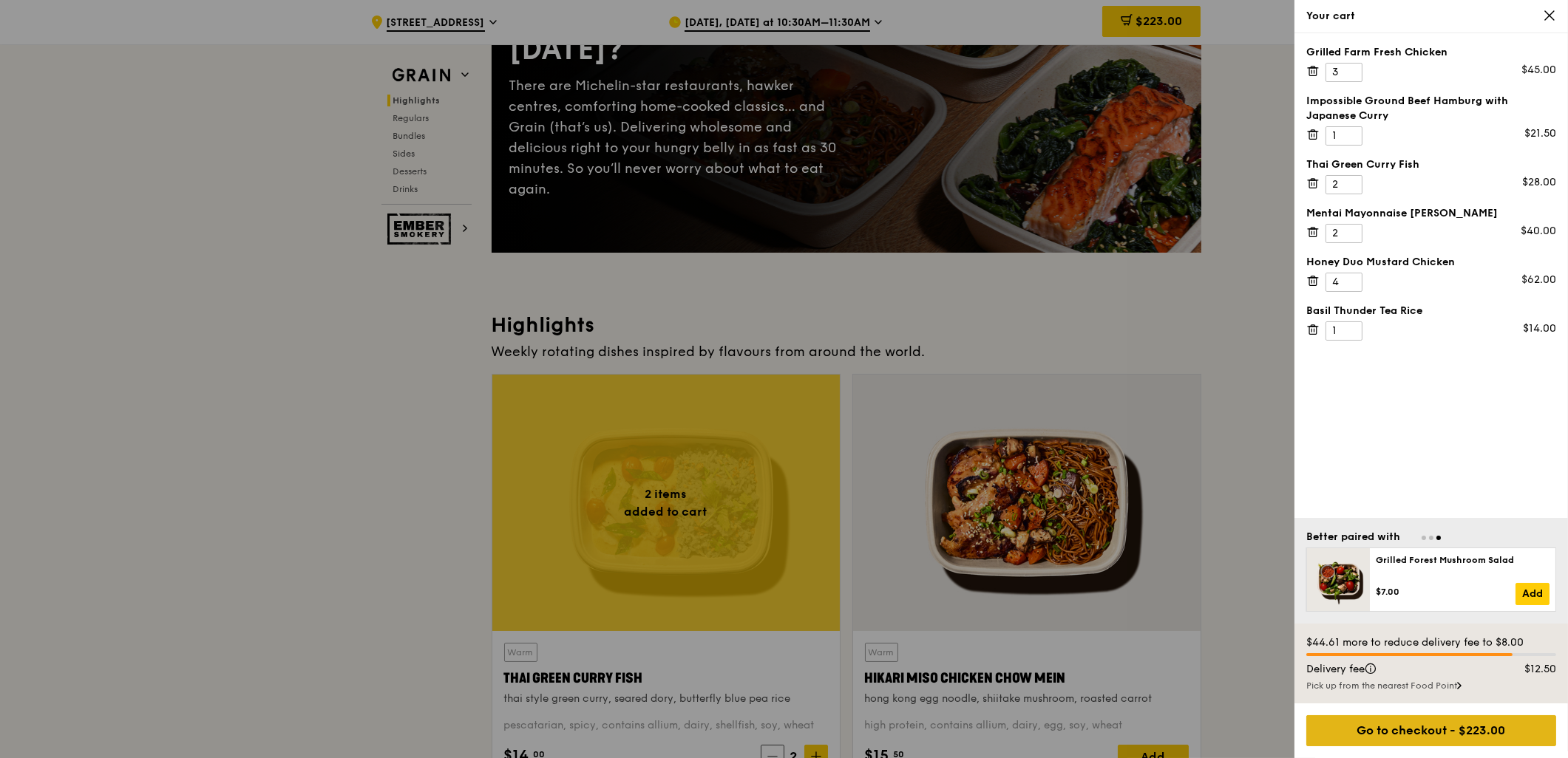
click at [1470, 722] on div "Go to checkout - $223.00" at bounding box center [1431, 730] width 250 height 31
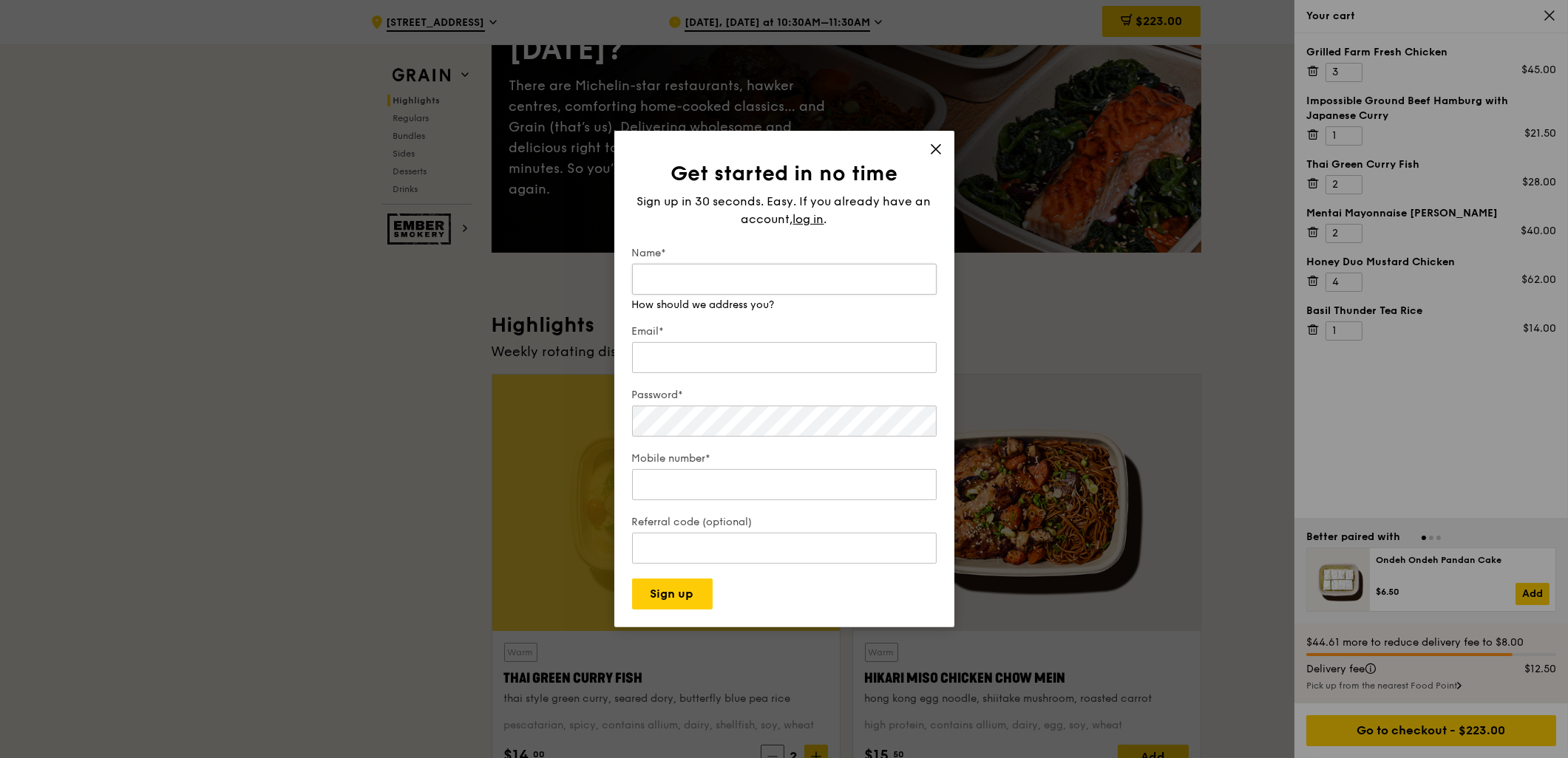
click at [739, 286] on input "Name*" at bounding box center [784, 279] width 305 height 31
type input "[PERSON_NAME]"
click at [740, 355] on input "Email*" at bounding box center [784, 357] width 305 height 31
type input "[PERSON_NAME][EMAIL_ADDRESS][DOMAIN_NAME]"
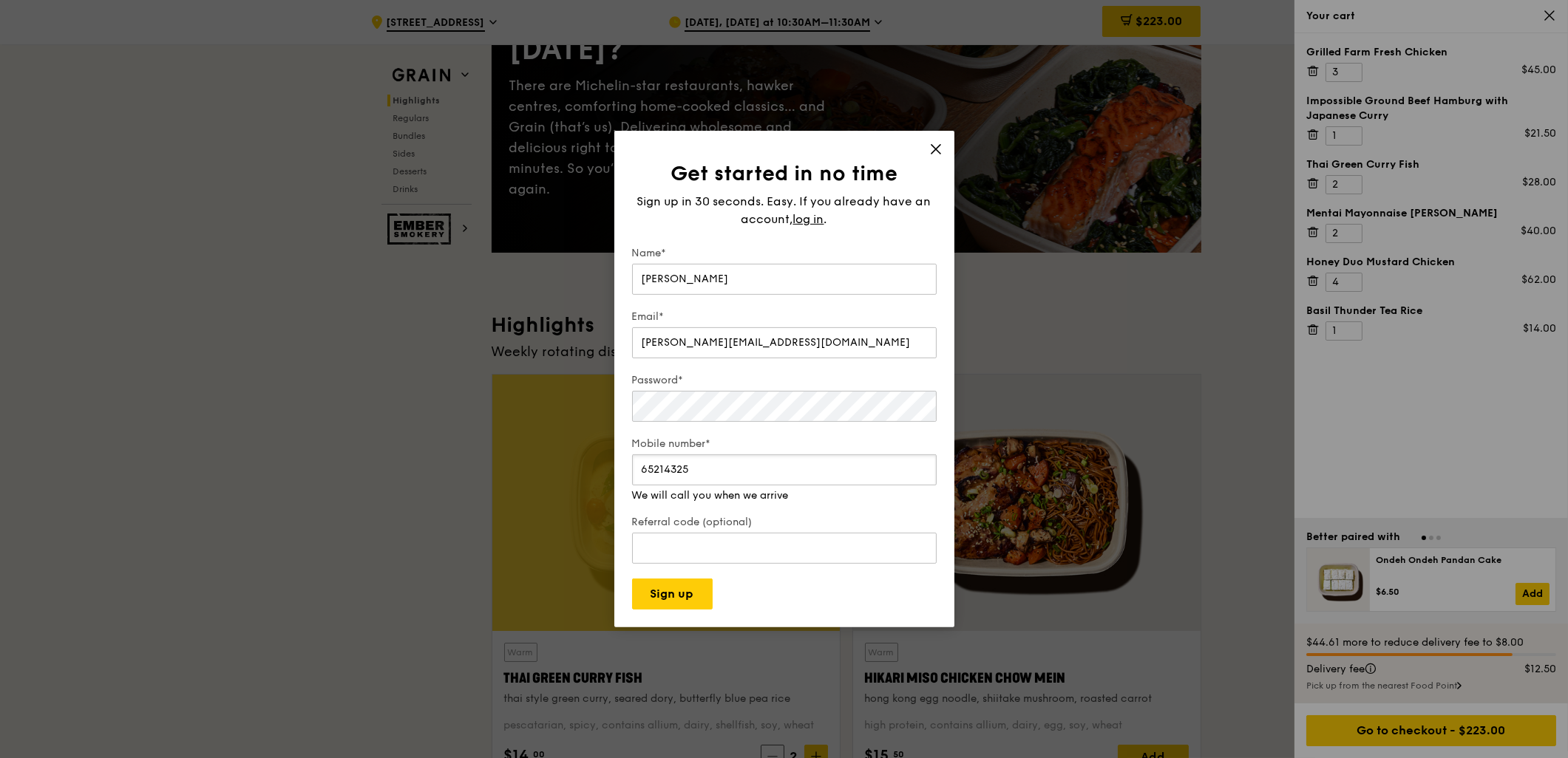
drag, startPoint x: 729, startPoint y: 491, endPoint x: 604, endPoint y: 488, distance: 125.0
click at [604, 488] on div "Get started in no time Sign up in 30 seconds. Easy. If you already have an acco…" at bounding box center [784, 379] width 1568 height 758
type input "97305053"
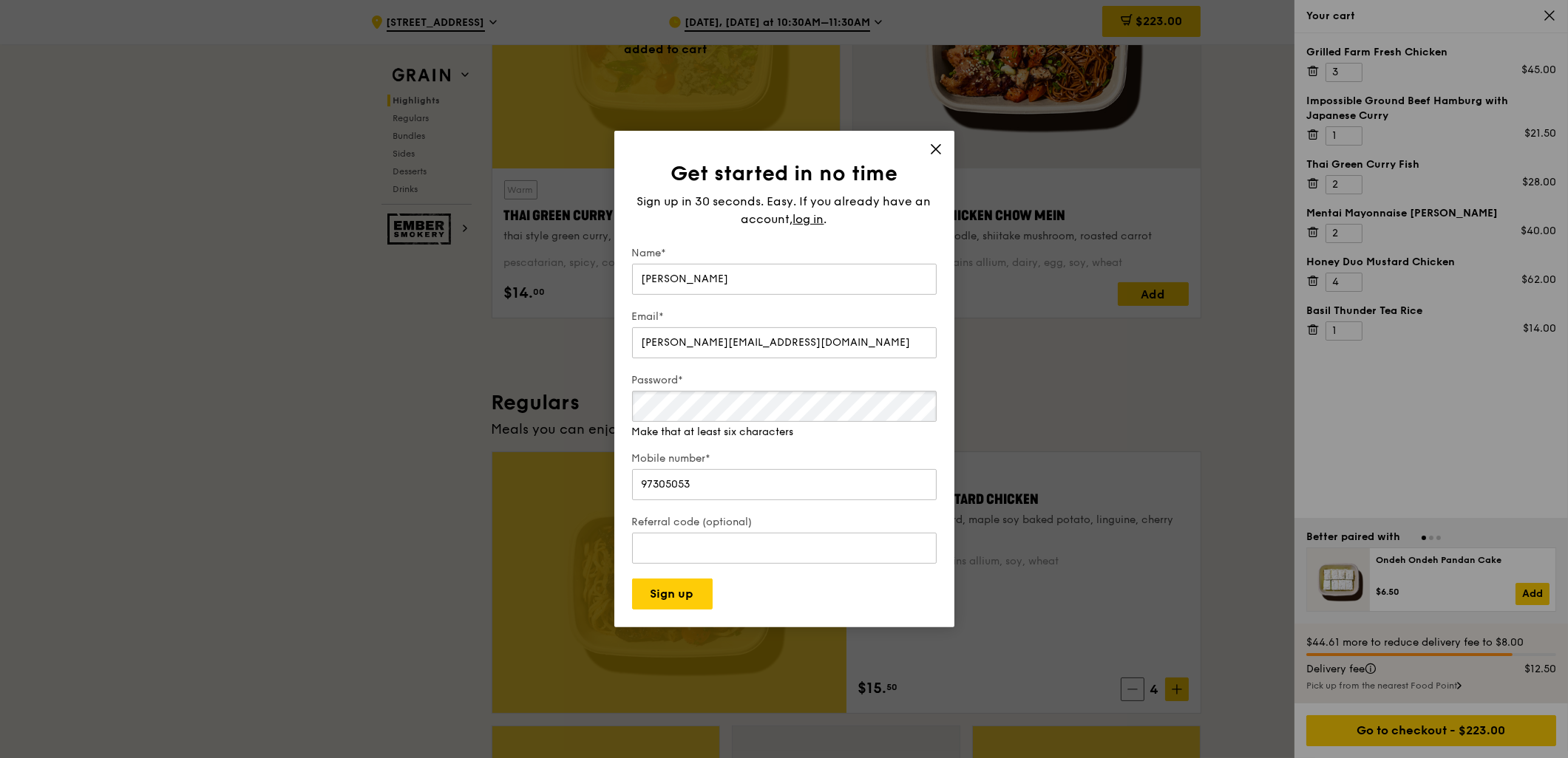
scroll to position [657, 0]
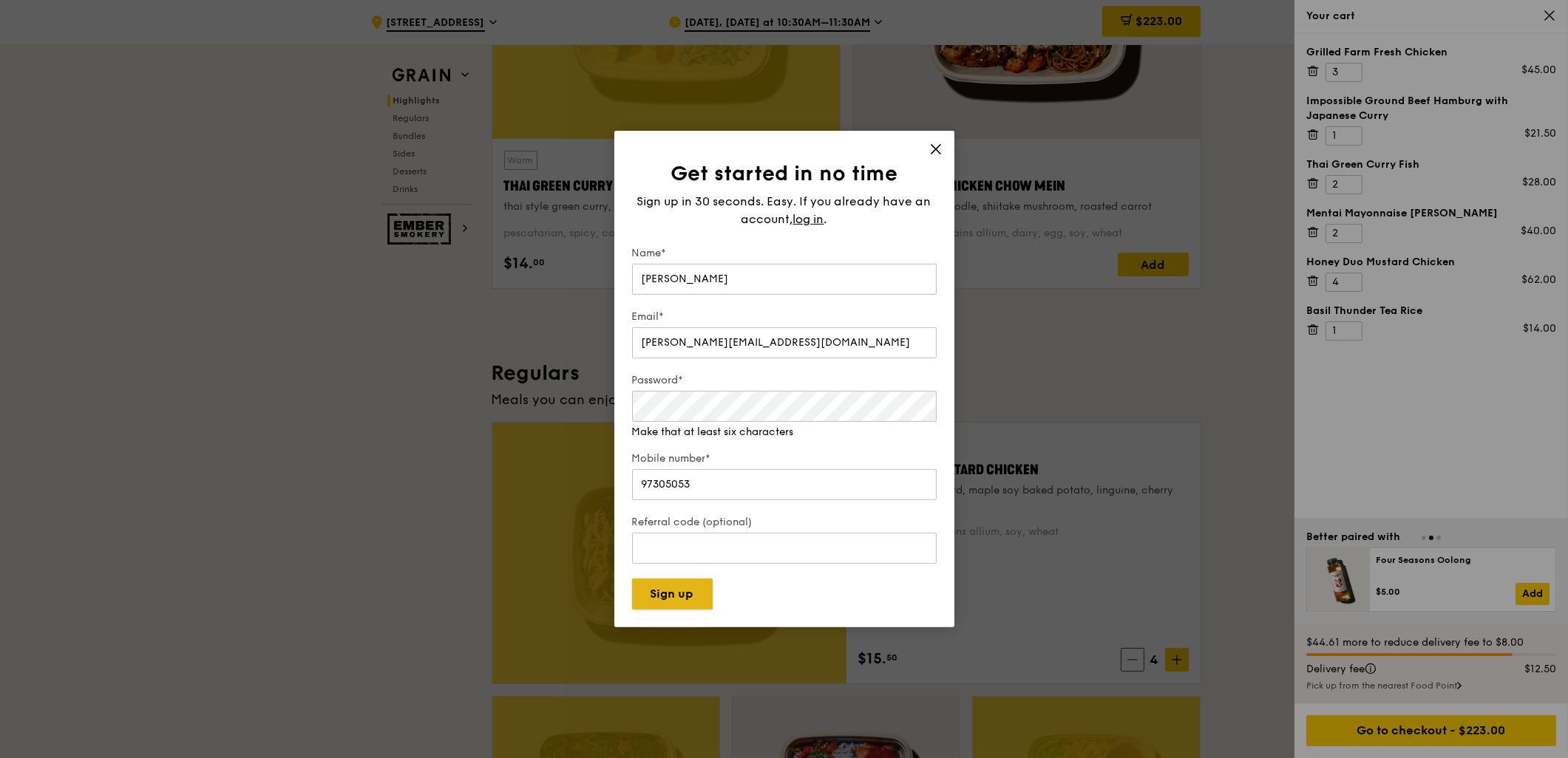
click at [705, 599] on button "Sign up" at bounding box center [672, 593] width 80 height 31
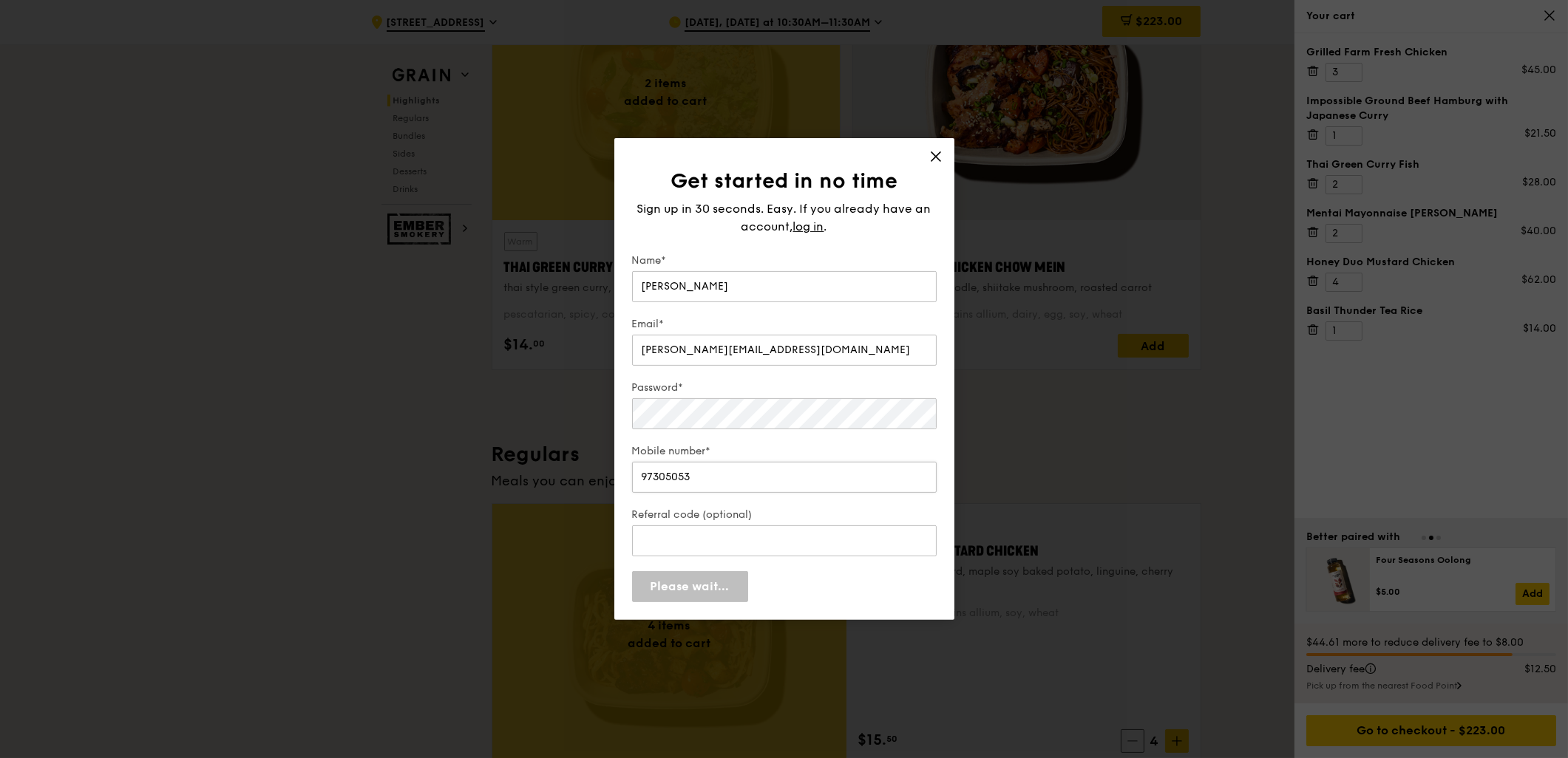
scroll to position [574, 0]
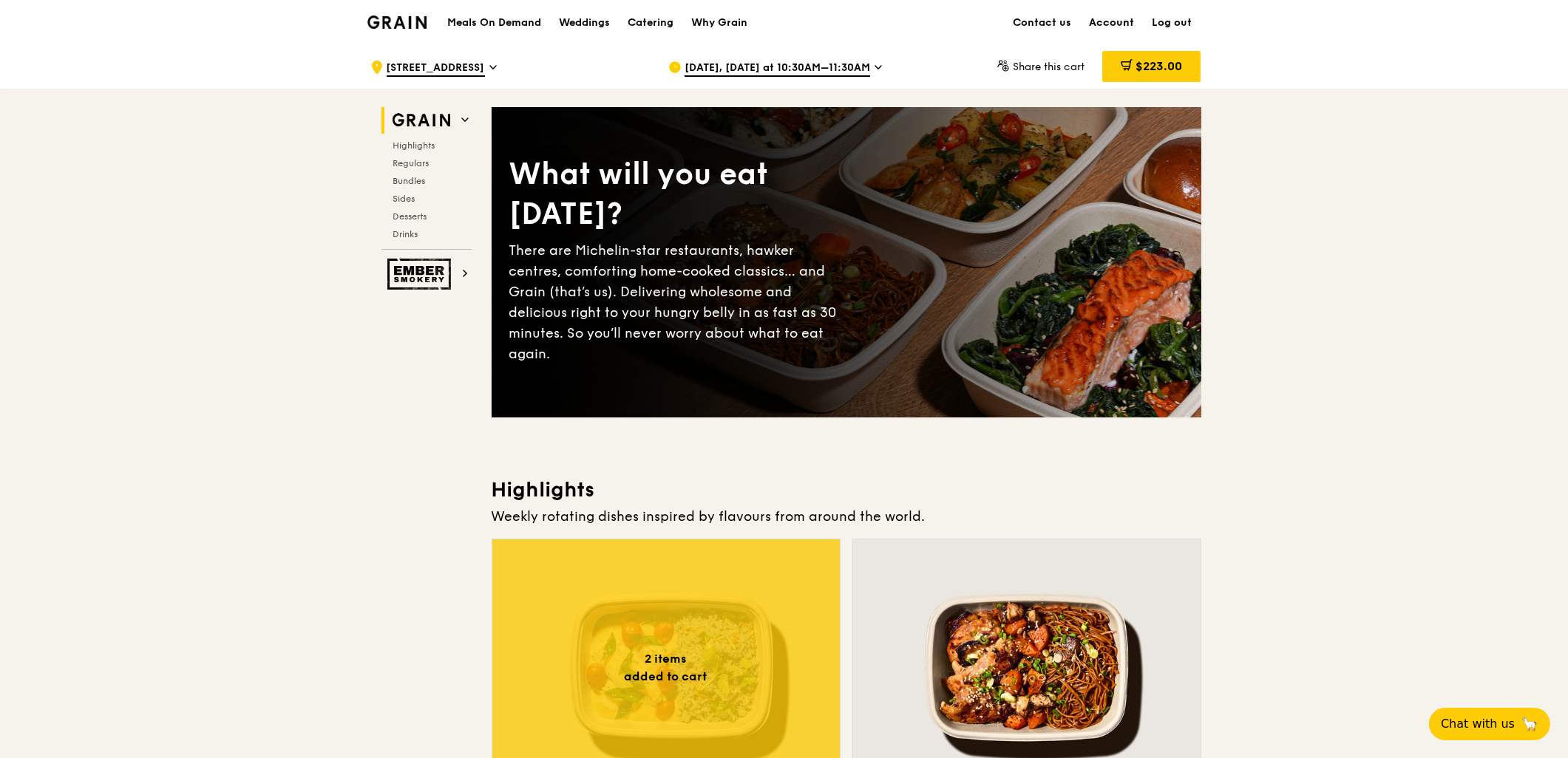
click at [1120, 17] on link "Account" at bounding box center [1111, 23] width 63 height 45
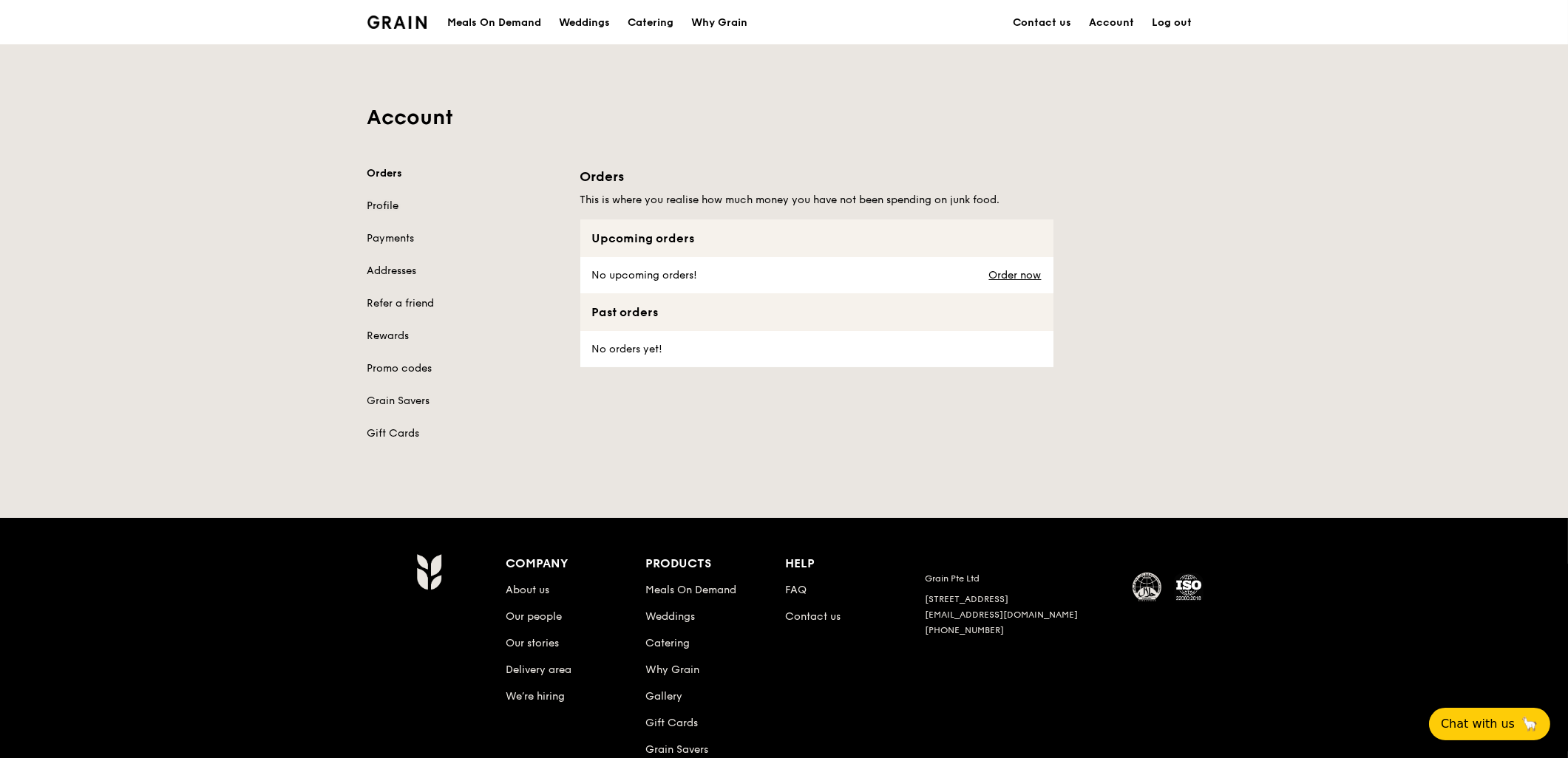
click at [399, 204] on link "Profile" at bounding box center [464, 205] width 196 height 15
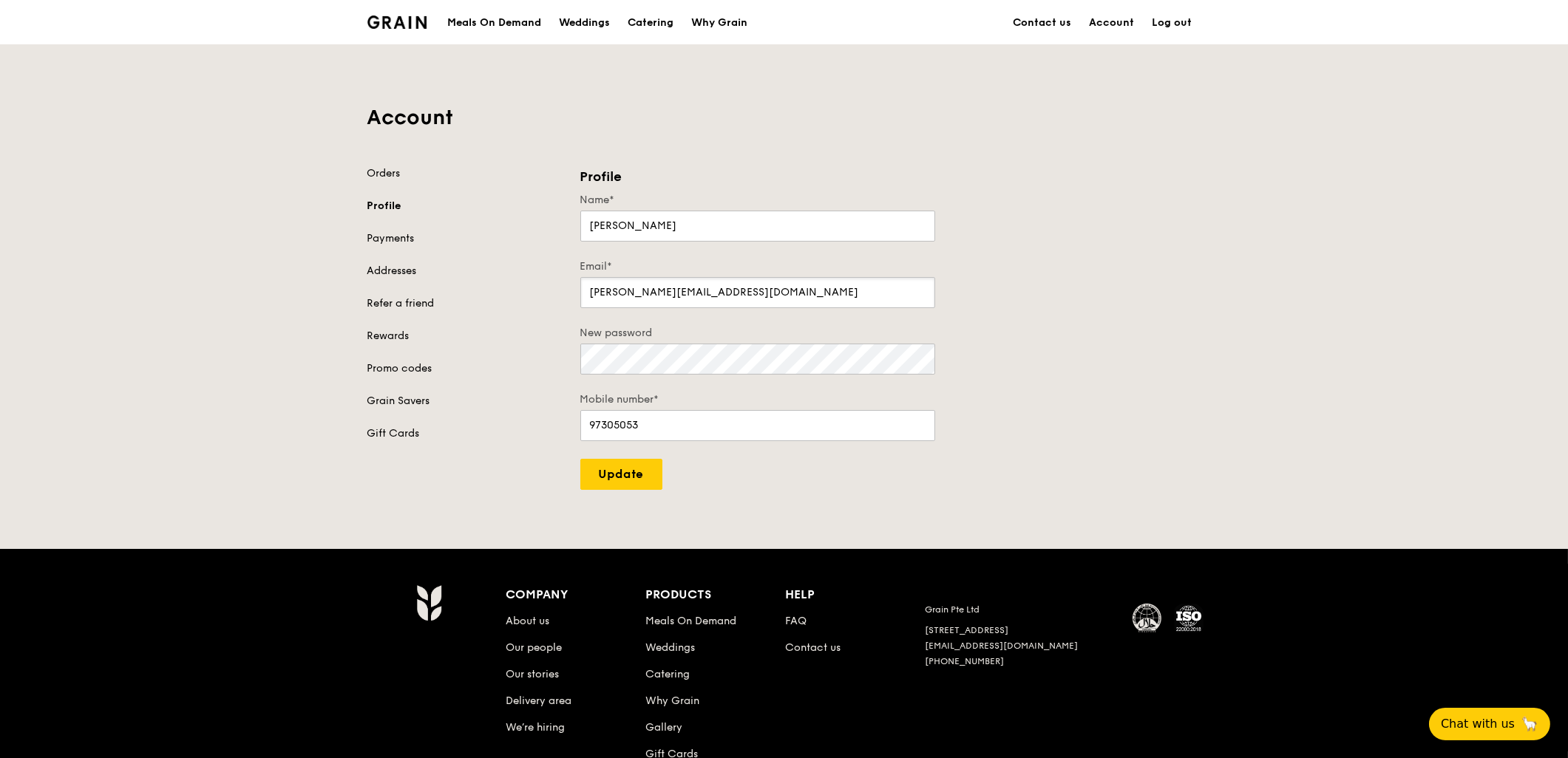
drag, startPoint x: 718, startPoint y: 289, endPoint x: 451, endPoint y: 291, distance: 267.0
click at [451, 291] on div "Orders Profile Payments Addresses Refer a friend Rewards Promo codes Grain Save…" at bounding box center [784, 328] width 851 height 323
type input "[EMAIL_ADDRESS][DOMAIN_NAME]"
click at [638, 482] on input "Update" at bounding box center [621, 474] width 82 height 31
type input "Update"
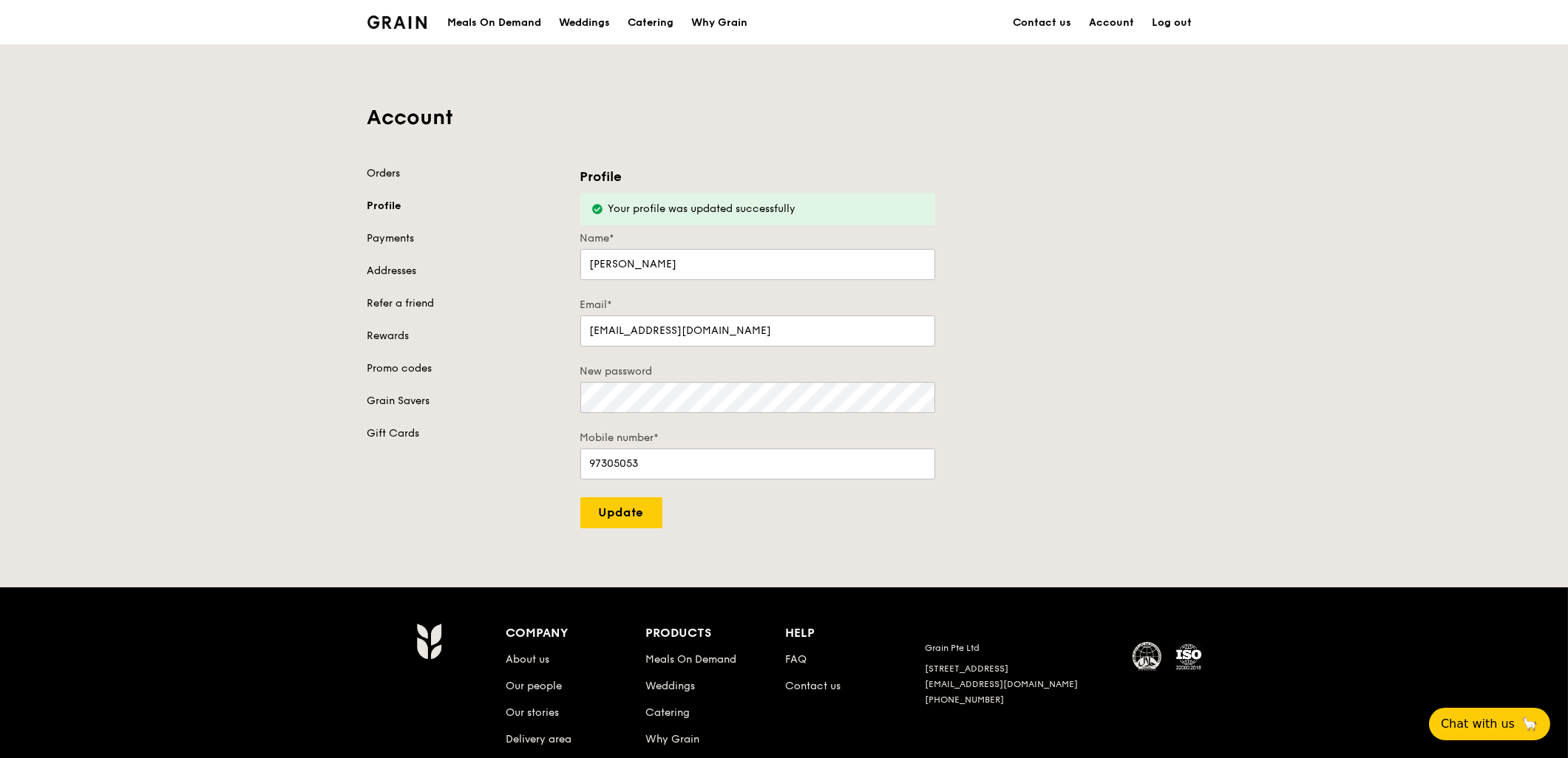
click at [404, 167] on link "Orders" at bounding box center [464, 174] width 196 height 15
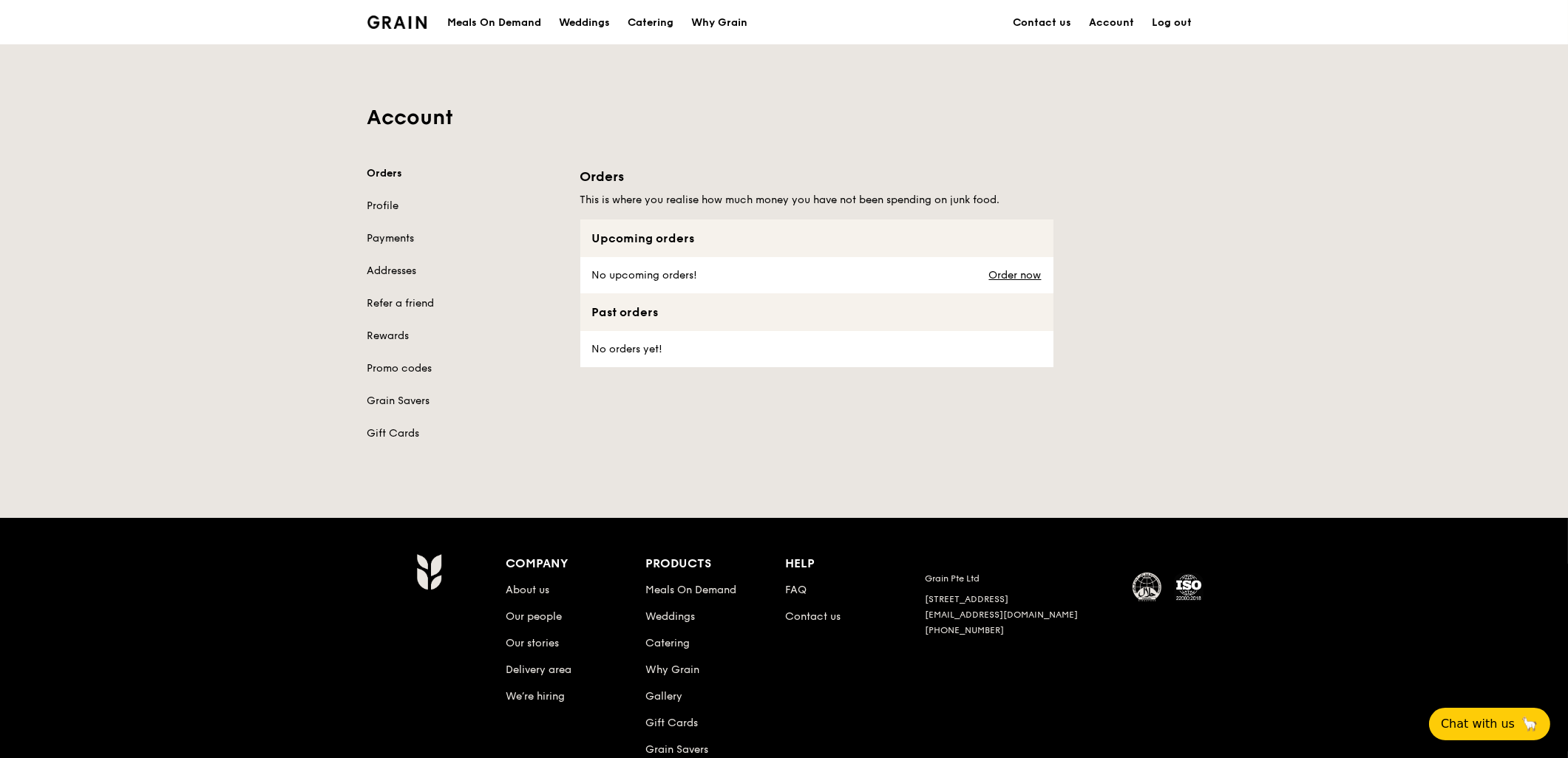
click at [397, 240] on link "Payments" at bounding box center [464, 238] width 196 height 15
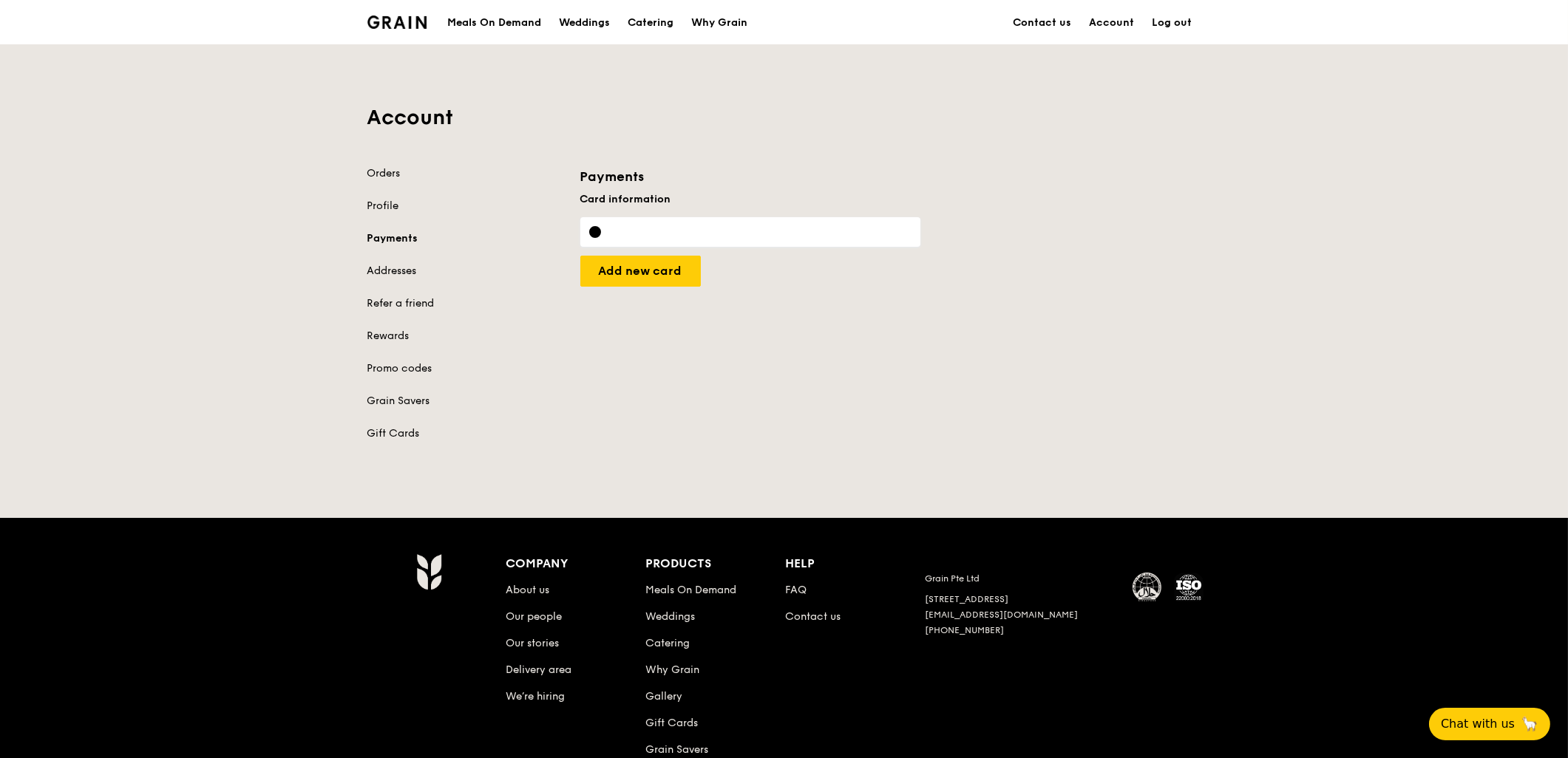
click at [397, 28] on div "Grain logo" at bounding box center [397, 21] width 60 height 45
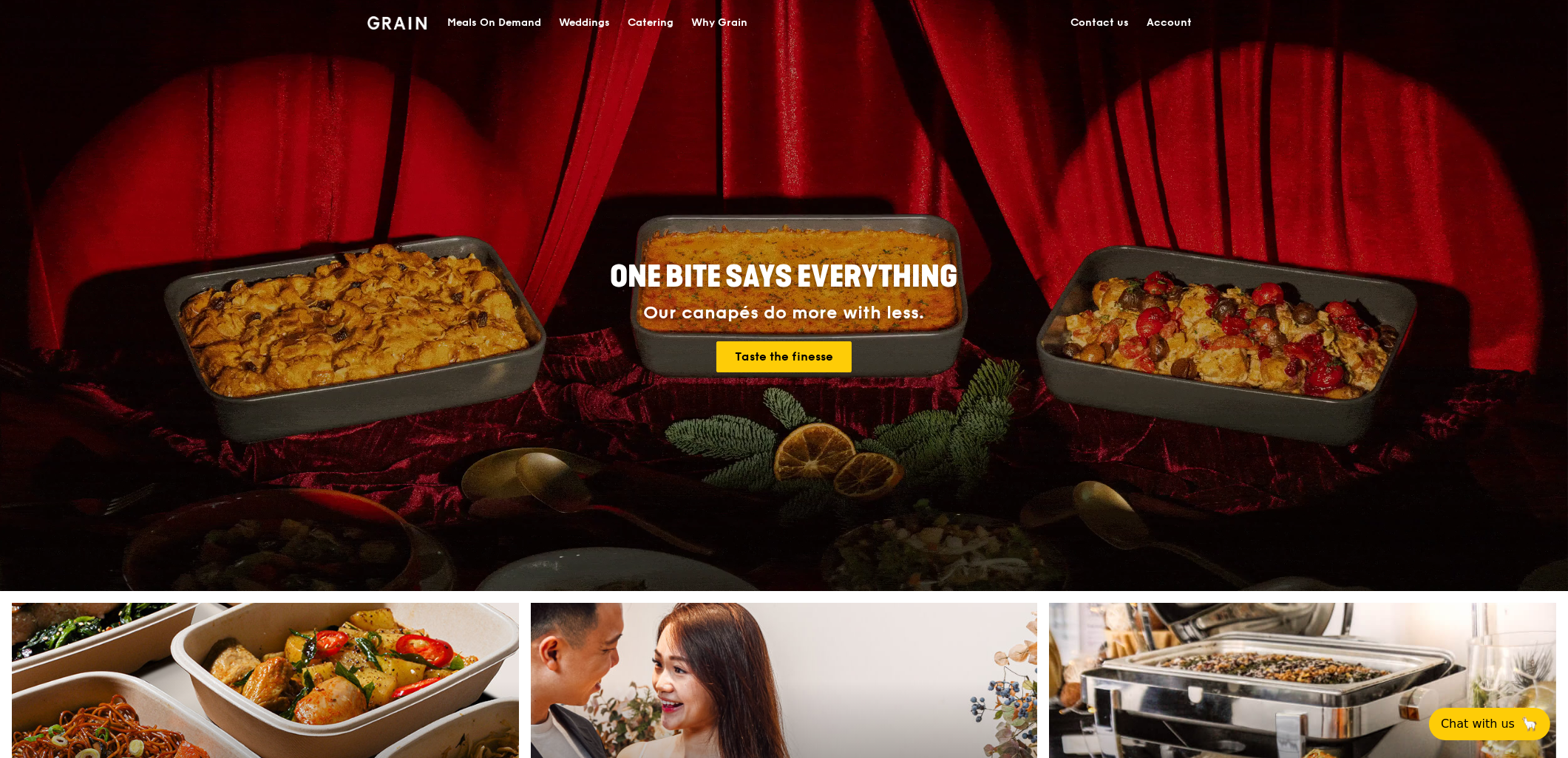
click at [1161, 26] on link "Account" at bounding box center [1169, 23] width 63 height 45
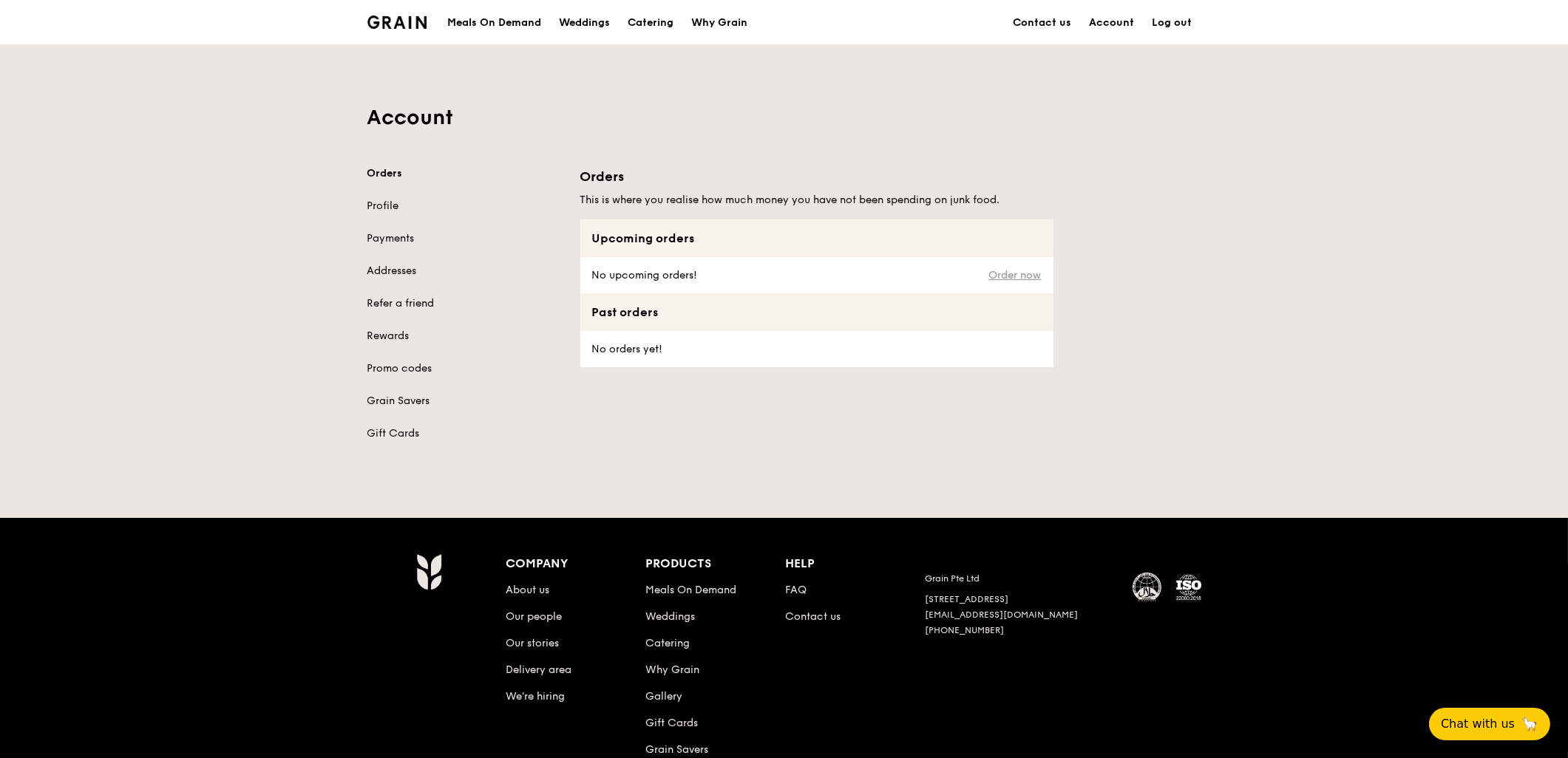
click at [999, 272] on link "Order now" at bounding box center [1015, 276] width 53 height 12
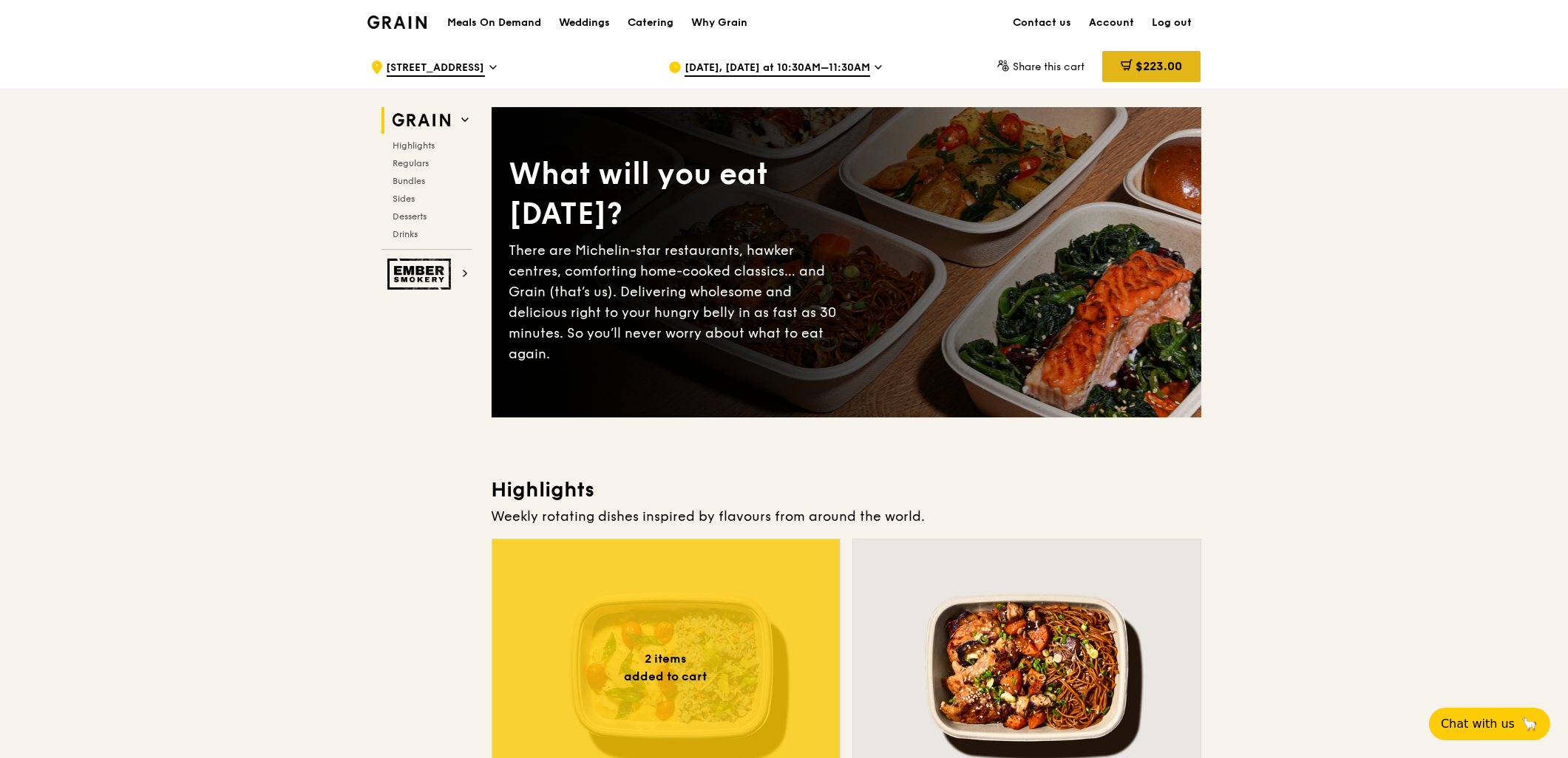
click at [1157, 63] on span "$223.00" at bounding box center [1158, 66] width 47 height 14
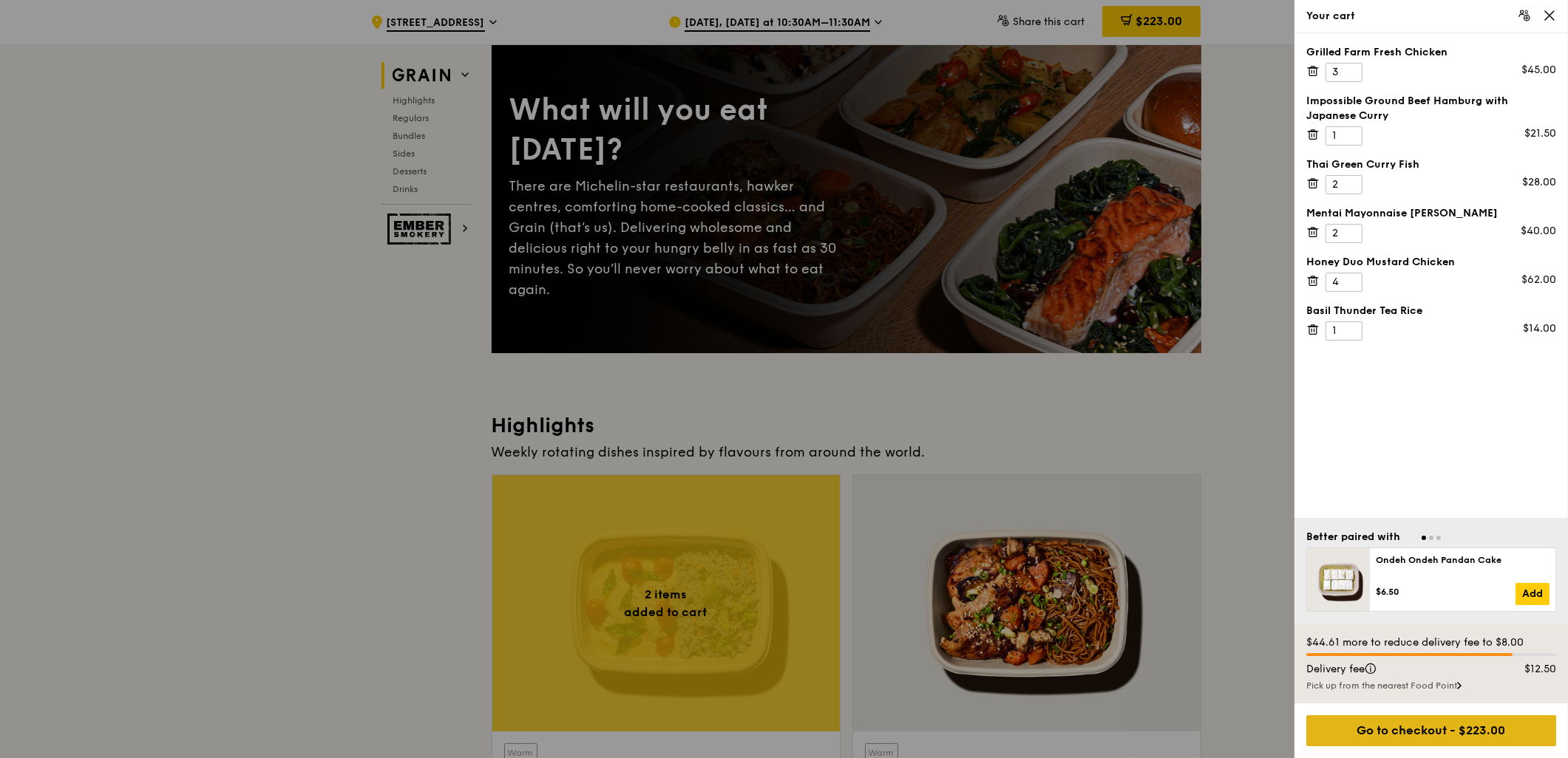
scroll to position [164, 0]
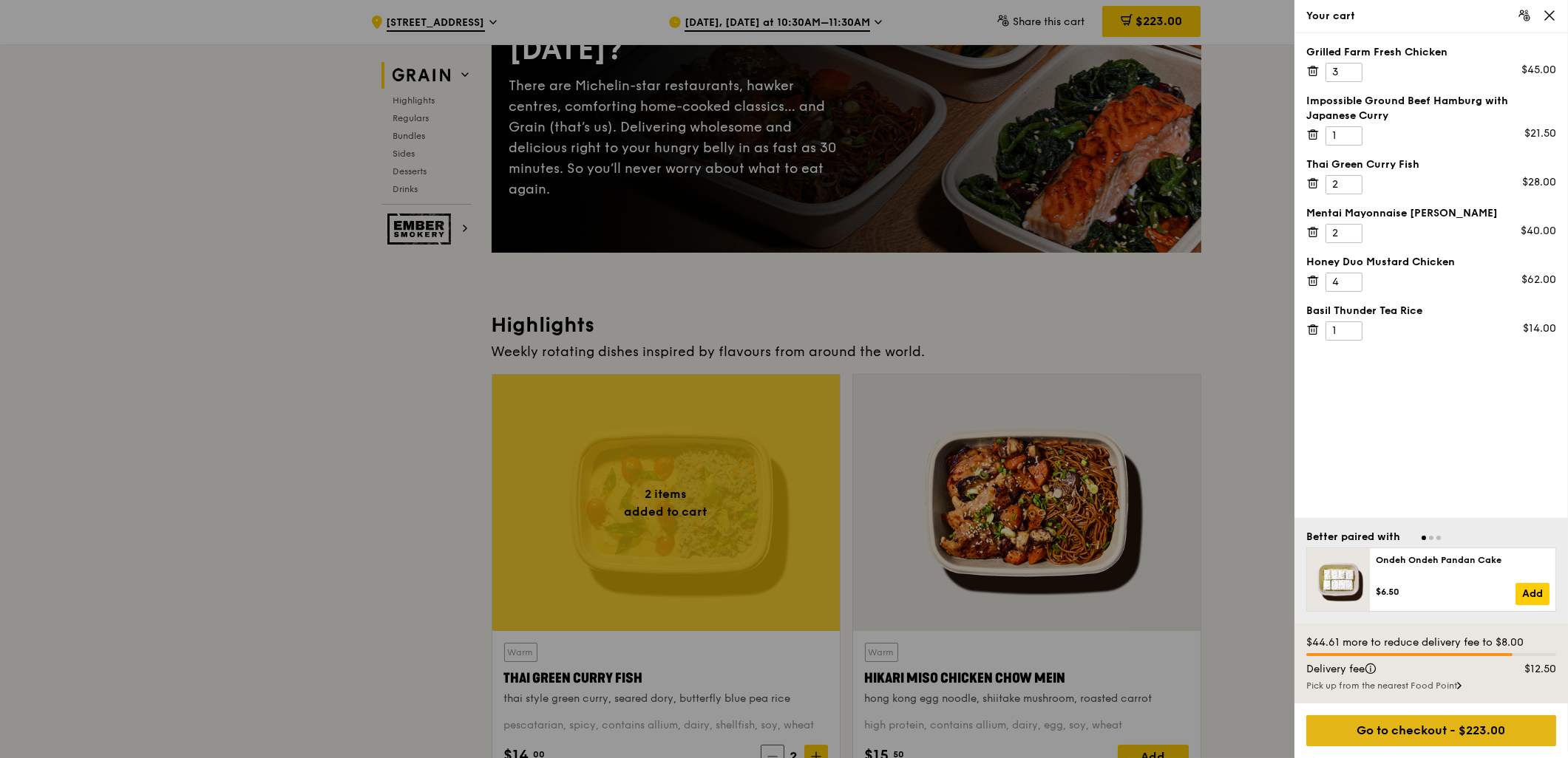
click at [1463, 722] on div "Go to checkout - $223.00" at bounding box center [1431, 730] width 250 height 31
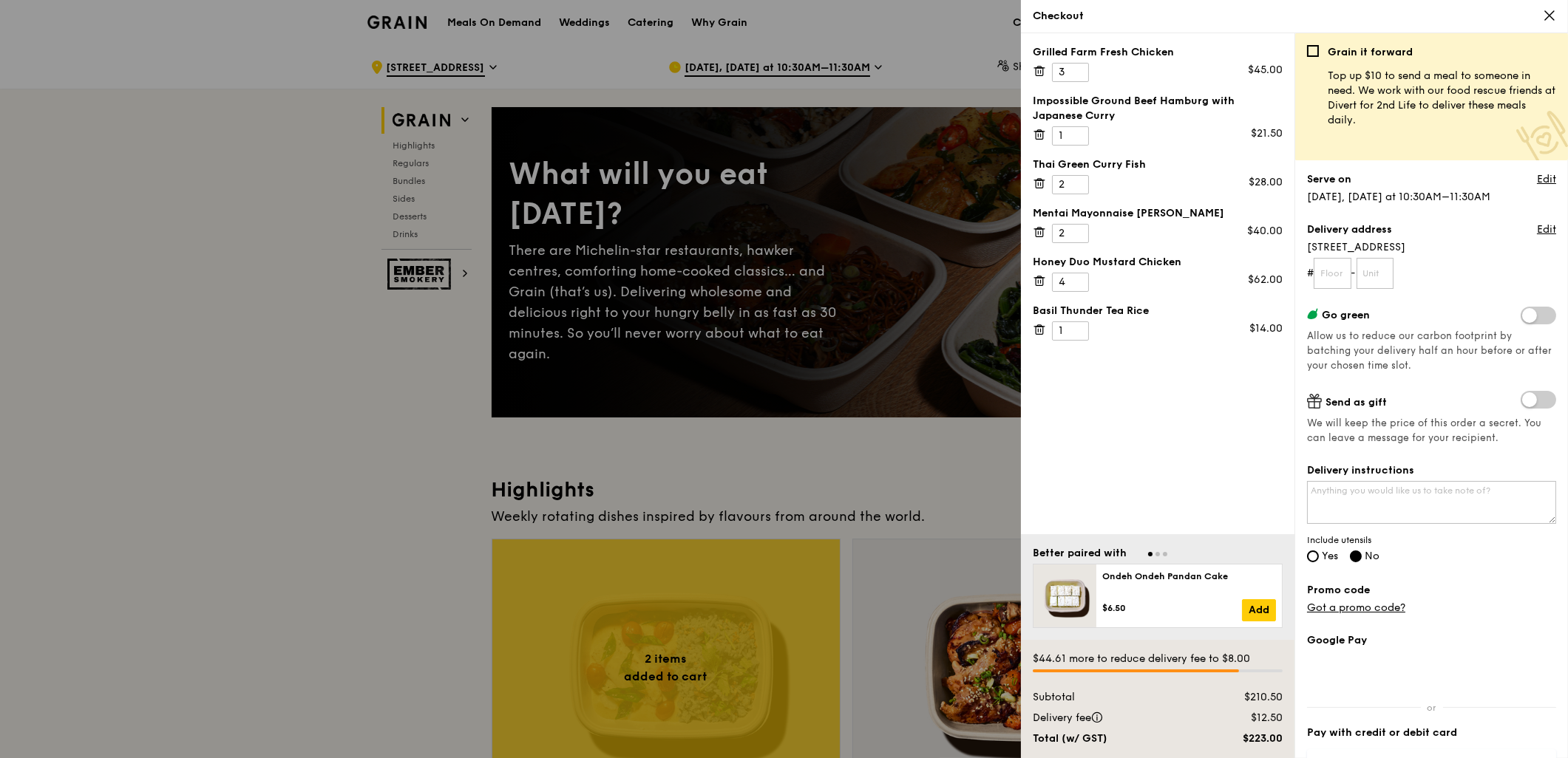
scroll to position [82, 0]
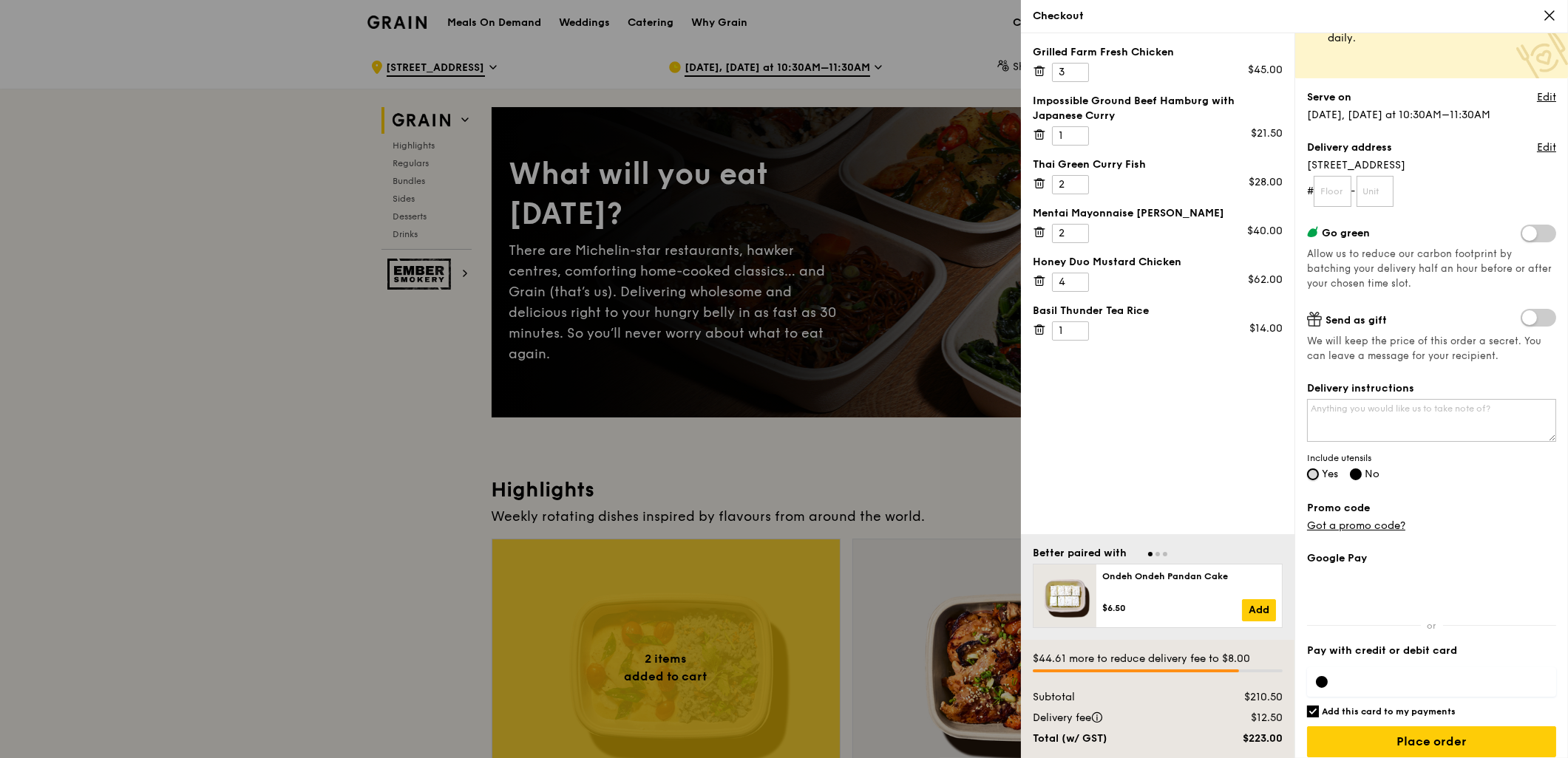
click at [1318, 473] on input "Yes" at bounding box center [1313, 474] width 12 height 12
radio input "true"
radio input "false"
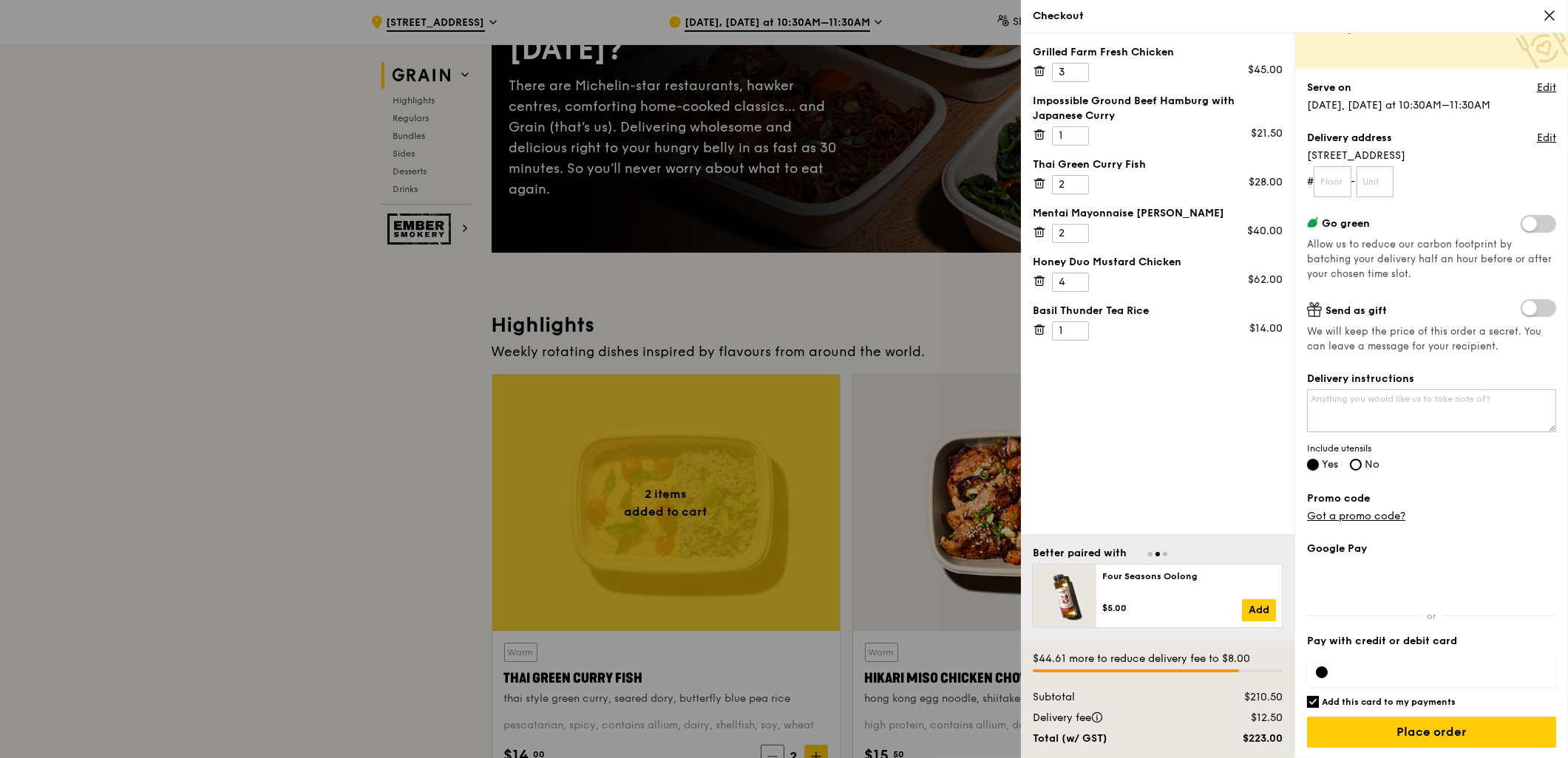
scroll to position [246, 0]
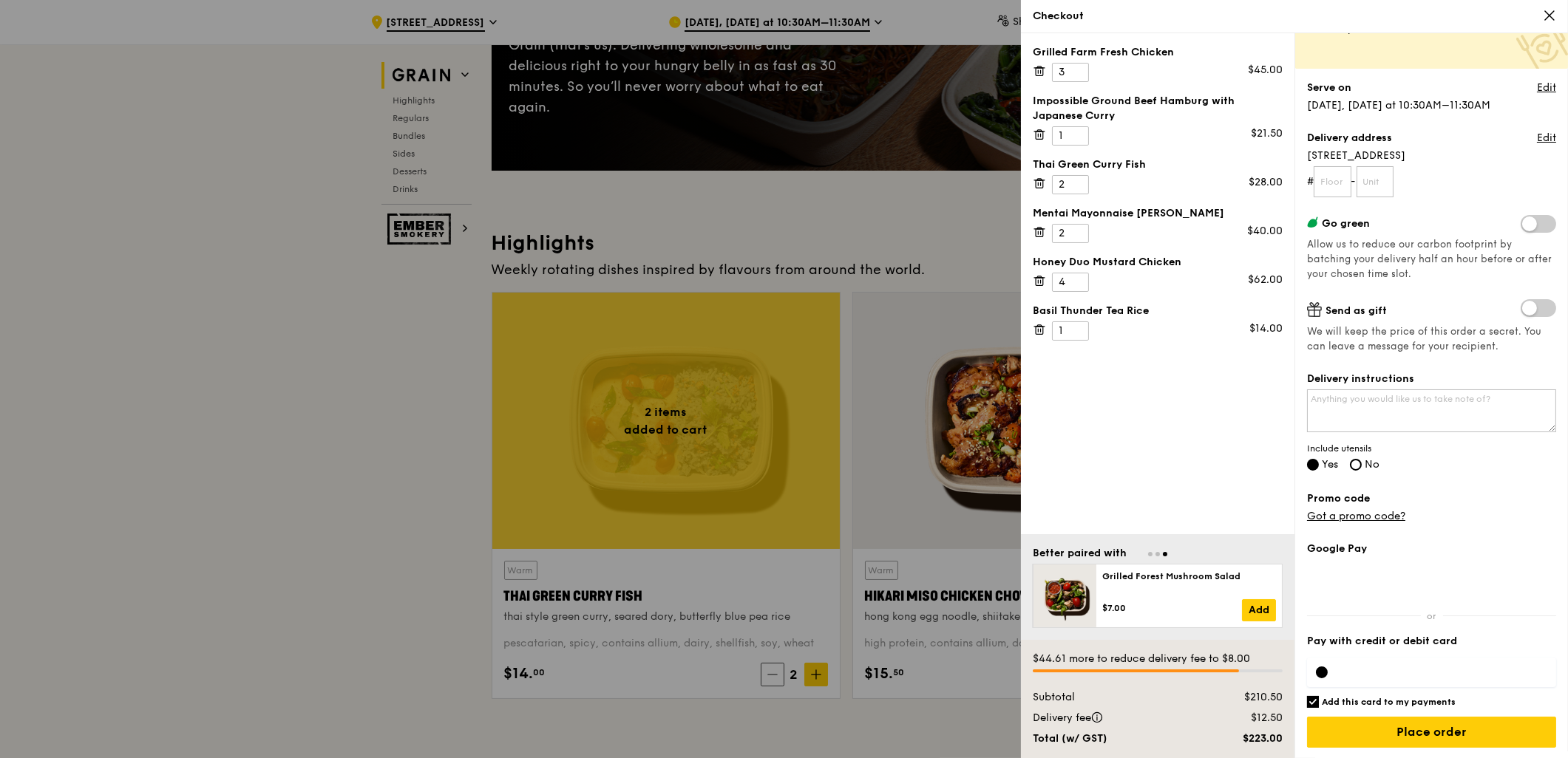
click at [1312, 700] on input "Add this card to my payments" at bounding box center [1313, 702] width 12 height 12
checkbox input "false"
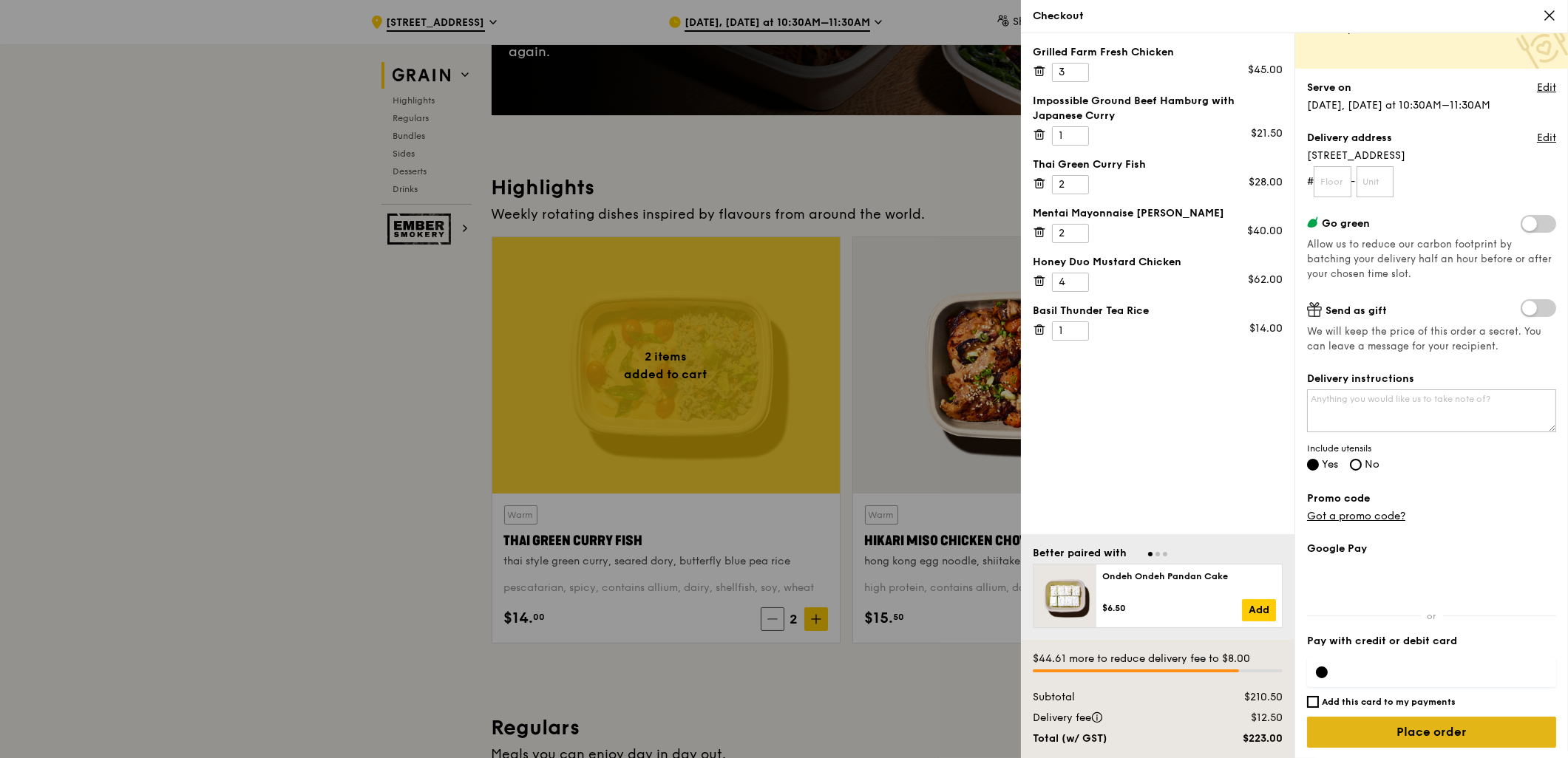
scroll to position [328, 0]
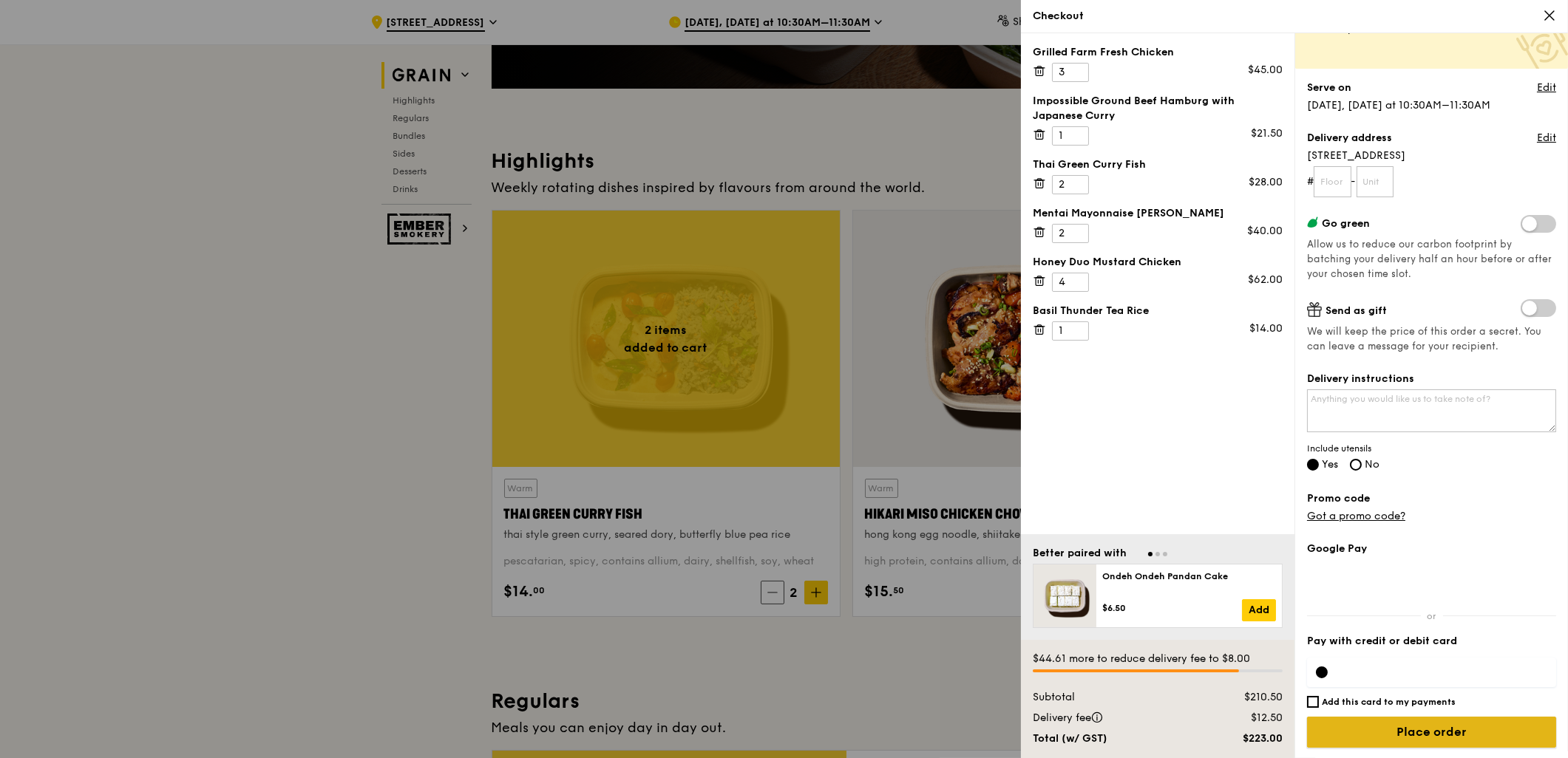
click at [1437, 735] on input "Place order" at bounding box center [1431, 732] width 249 height 31
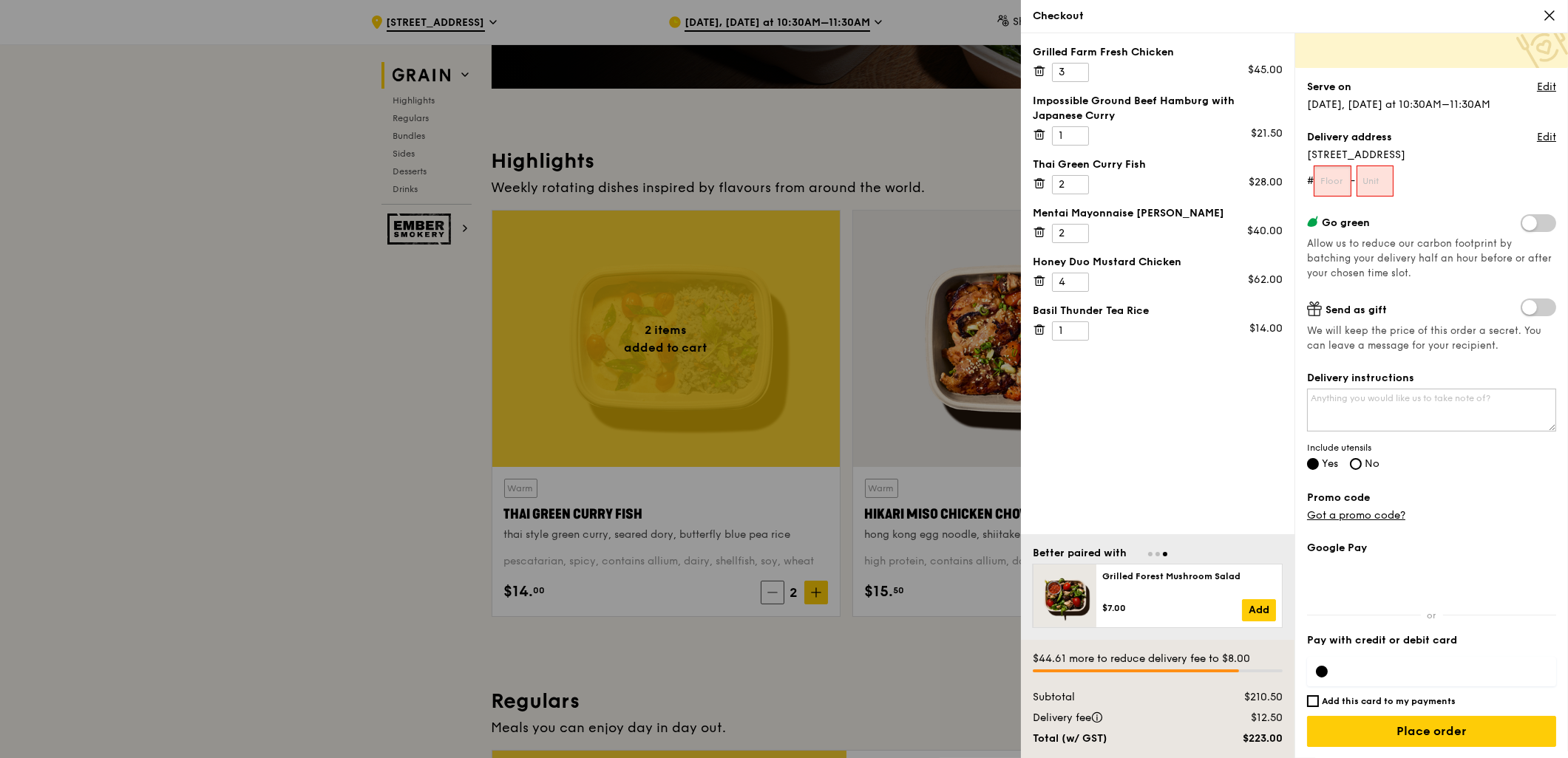
click at [1335, 182] on input "text" at bounding box center [1333, 181] width 38 height 31
type input "0000"
click at [1378, 184] on input "text" at bounding box center [1375, 181] width 38 height 31
type input "00"
click at [1422, 216] on label "Go green" at bounding box center [1431, 222] width 249 height 16
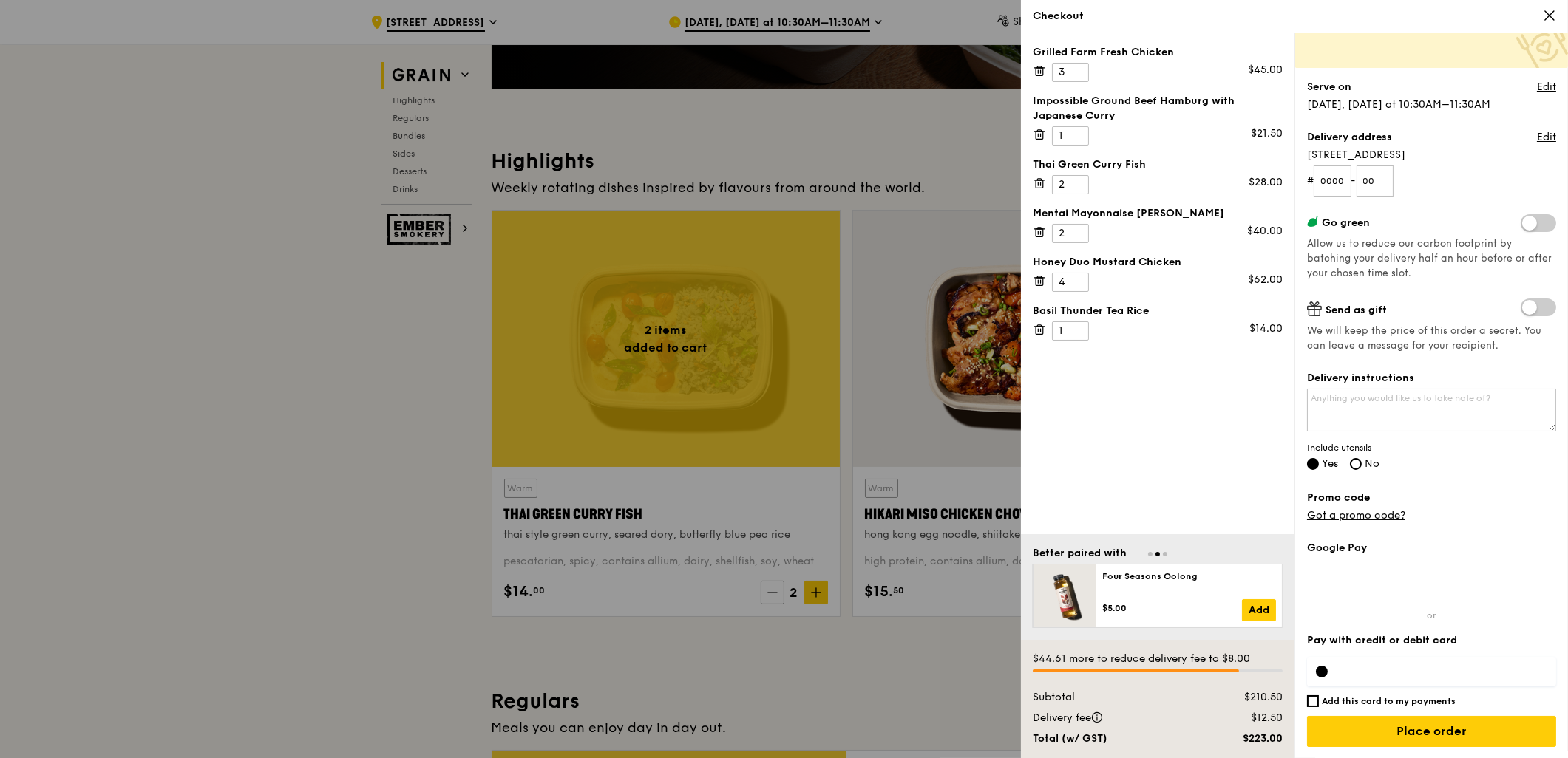
scroll to position [91, 0]
click at [1409, 741] on input "Place order" at bounding box center [1431, 732] width 249 height 31
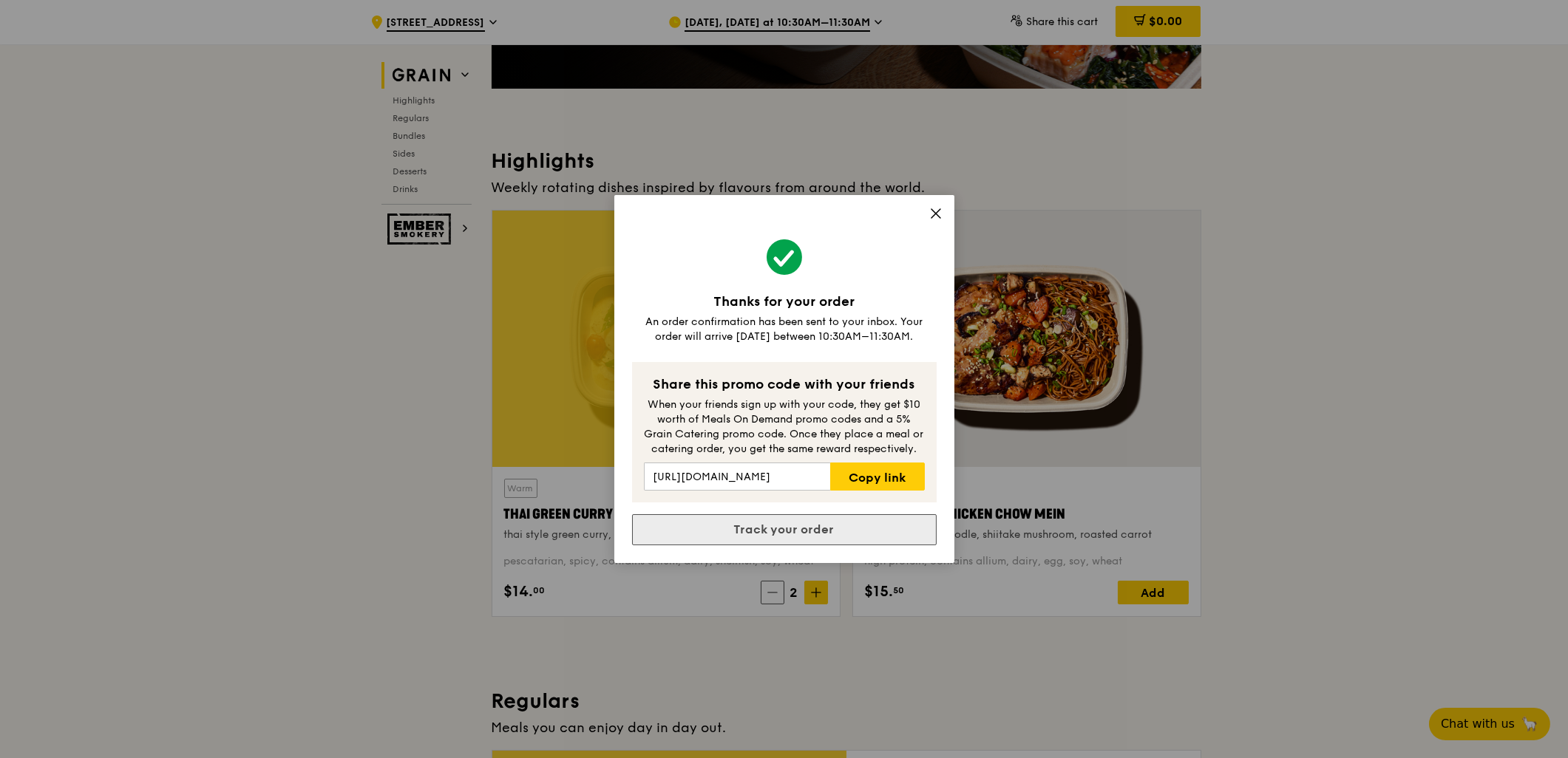
click at [848, 523] on link "Track your order" at bounding box center [784, 530] width 305 height 31
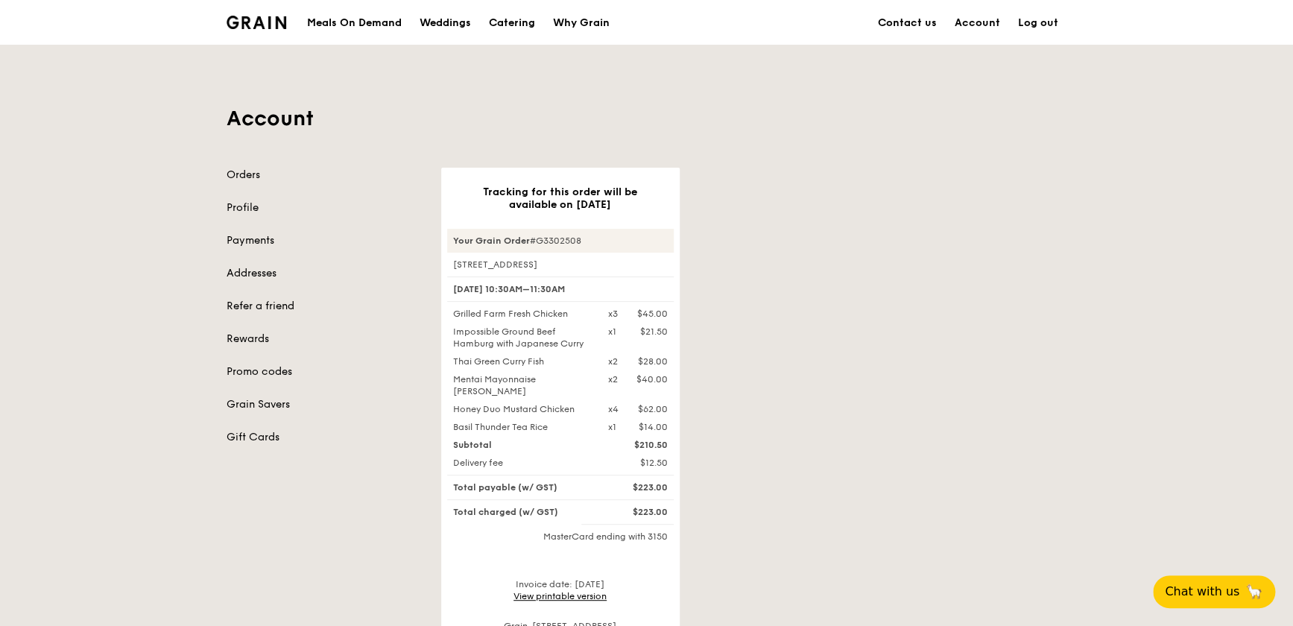
scroll to position [67, 0]
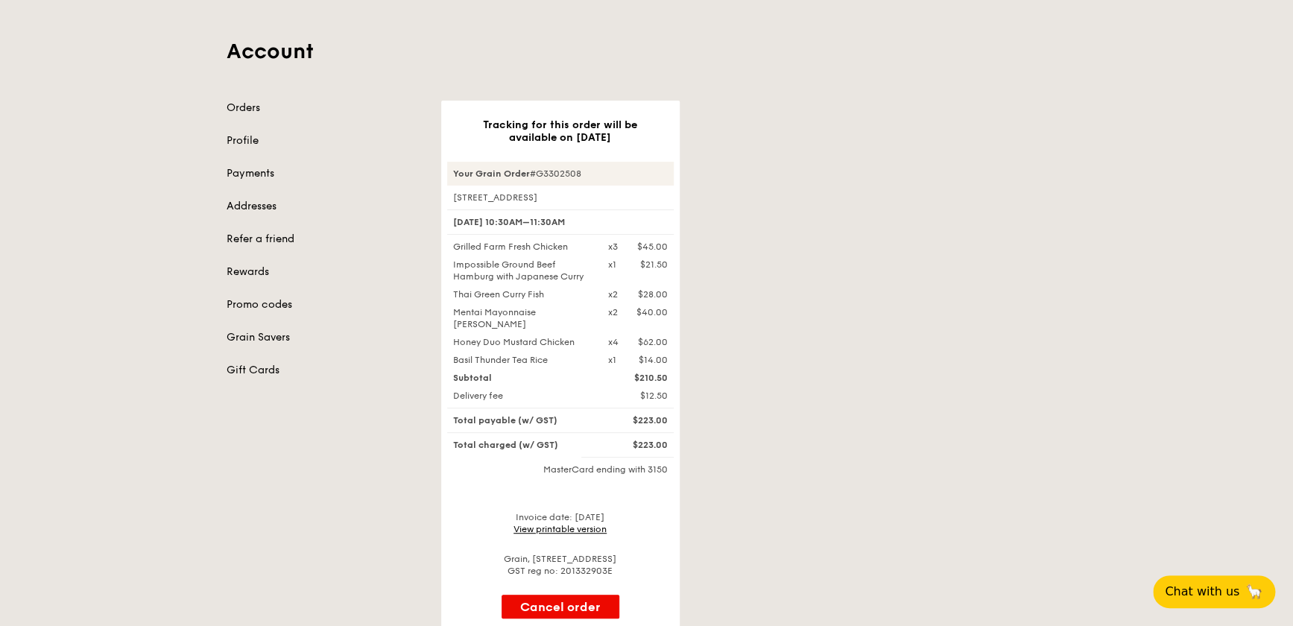
click at [924, 368] on div "Tracking for this order will be available on [DATE] Your Grain Order #G3302508 …" at bounding box center [754, 369] width 644 height 536
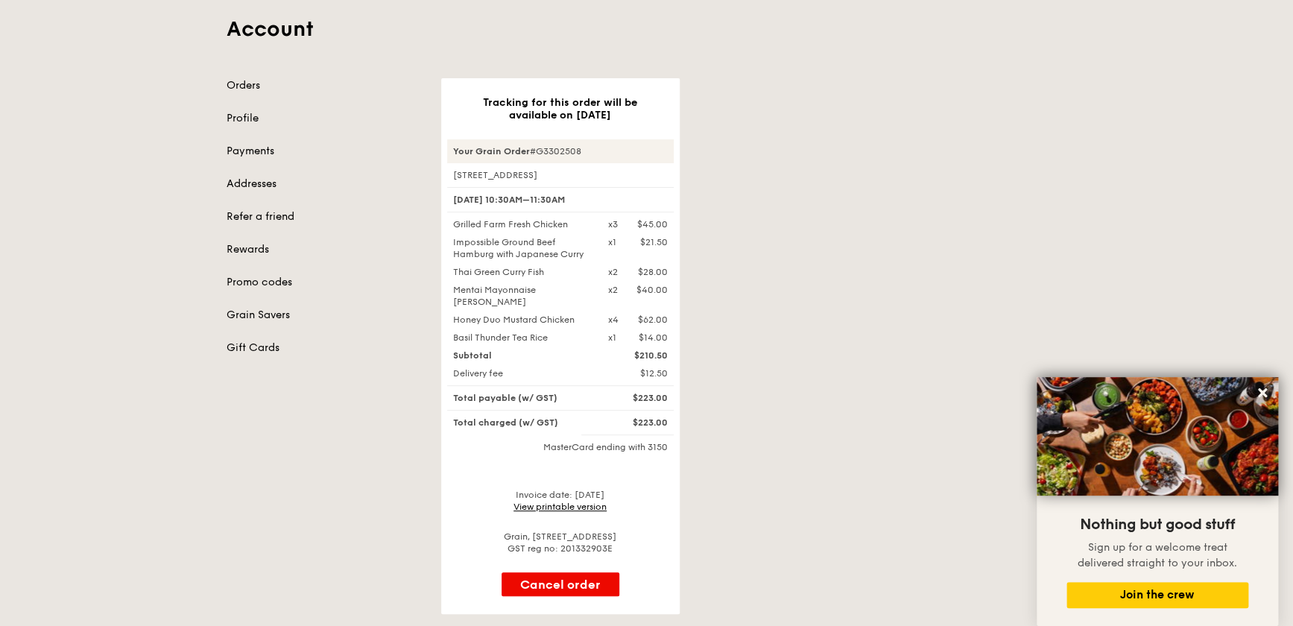
scroll to position [0, 0]
